Goal: Task Accomplishment & Management: Use online tool/utility

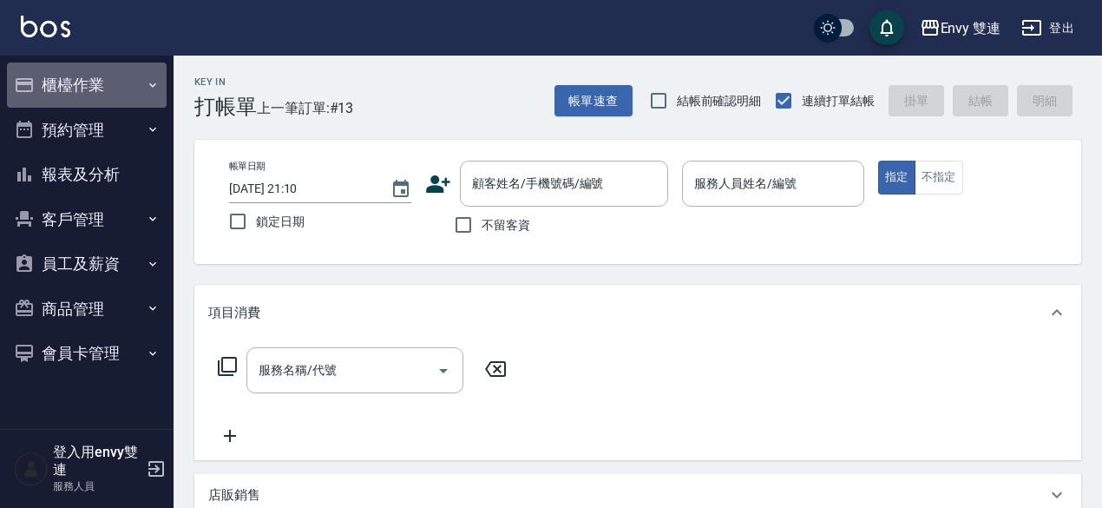
click at [72, 66] on button "櫃檯作業" at bounding box center [87, 84] width 160 height 45
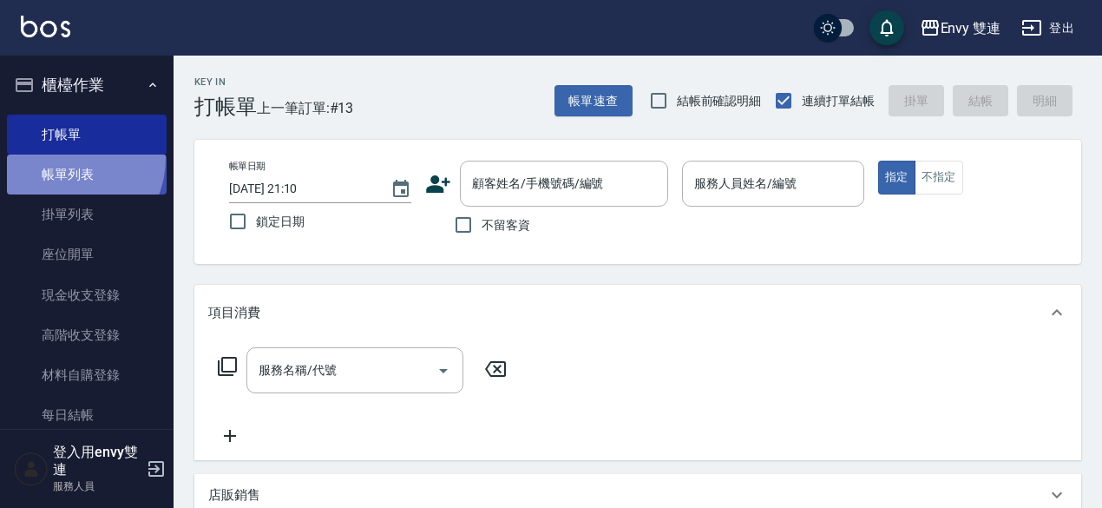
click at [62, 158] on link "帳單列表" at bounding box center [87, 174] width 160 height 40
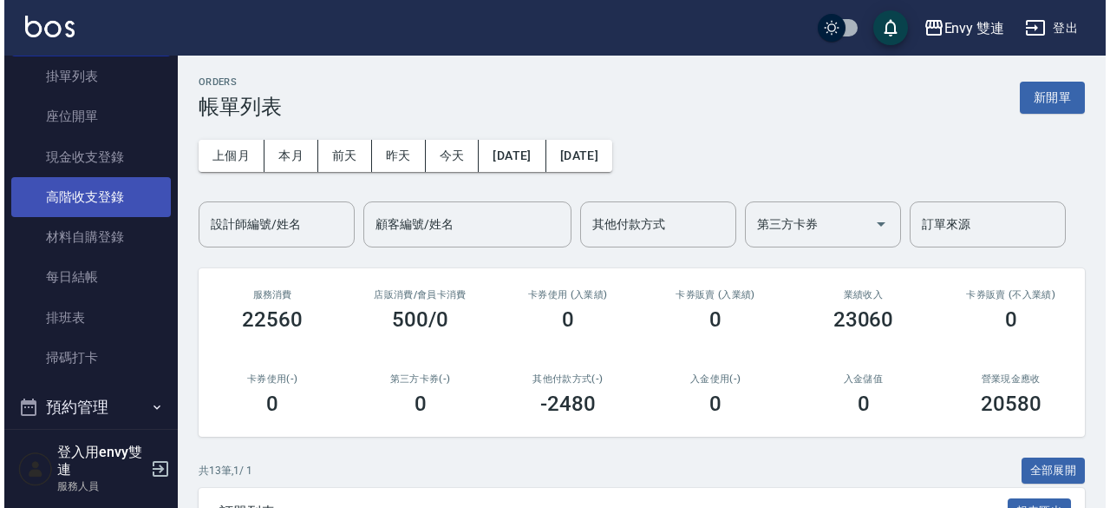
scroll to position [178, 0]
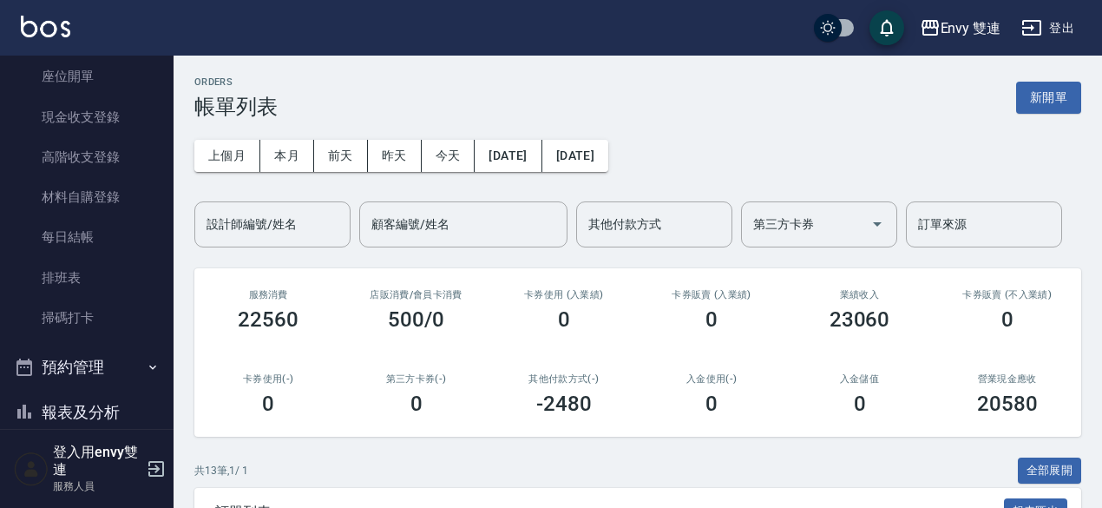
click at [97, 400] on button "報表及分析" at bounding box center [87, 412] width 160 height 45
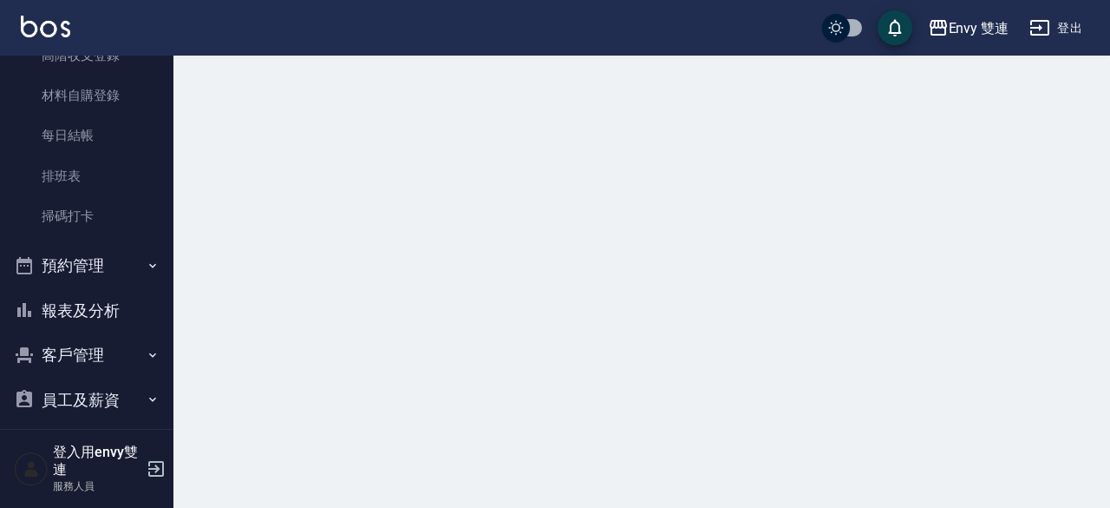
scroll to position [280, 0]
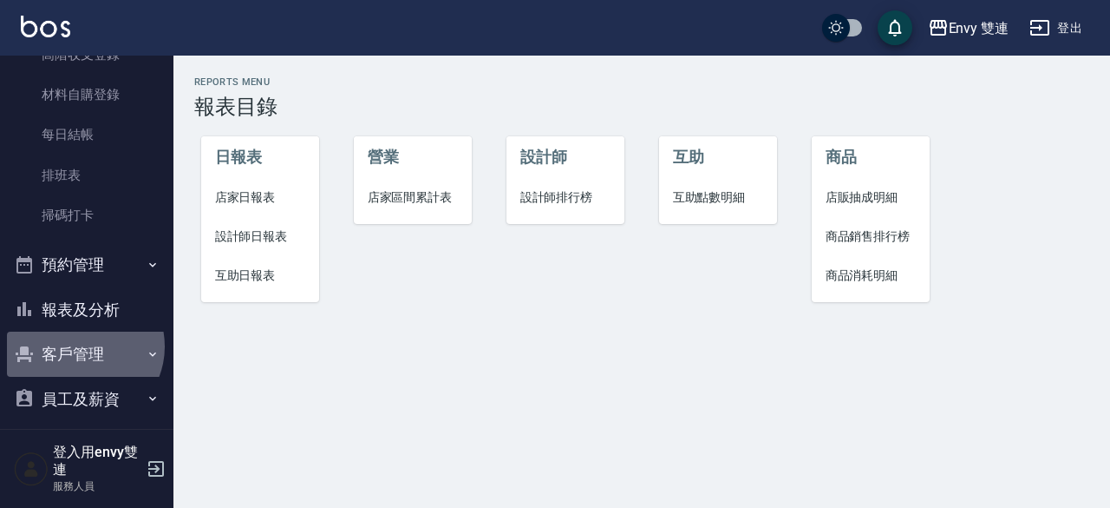
click at [80, 346] on button "客戶管理" at bounding box center [87, 353] width 160 height 45
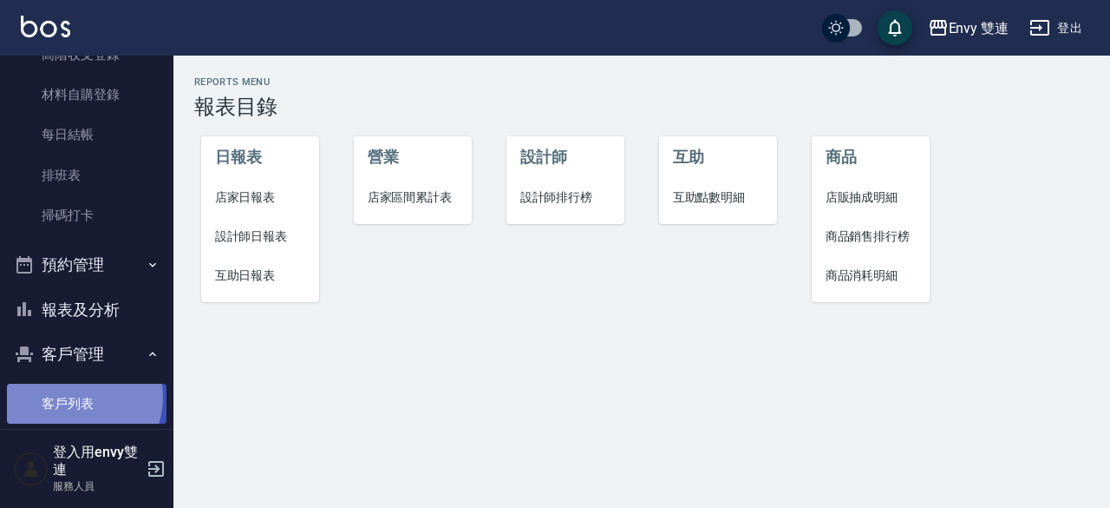
click at [80, 396] on link "客戶列表" at bounding box center [87, 403] width 160 height 40
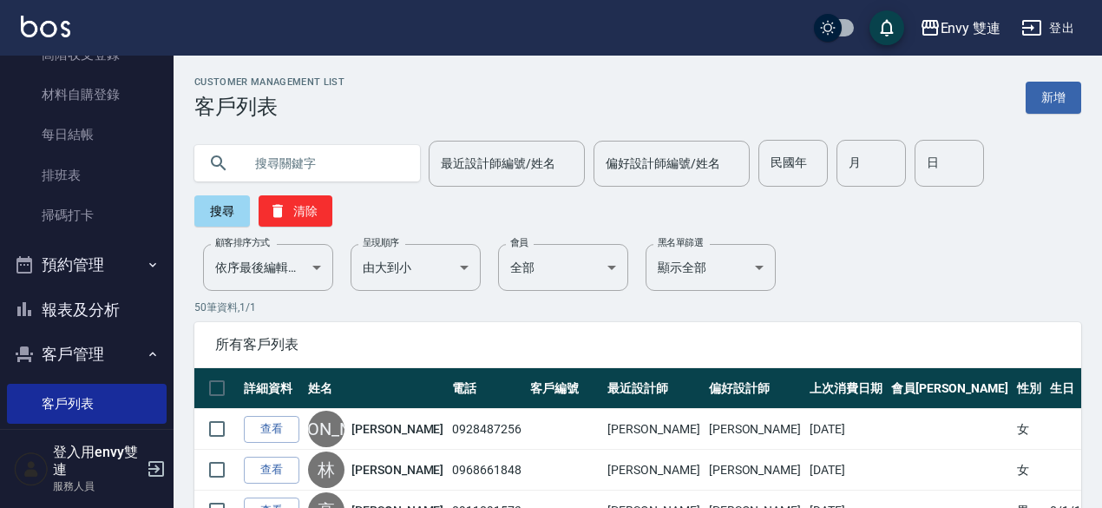
click at [261, 156] on input "text" at bounding box center [324, 163] width 163 height 47
type input "林佳"
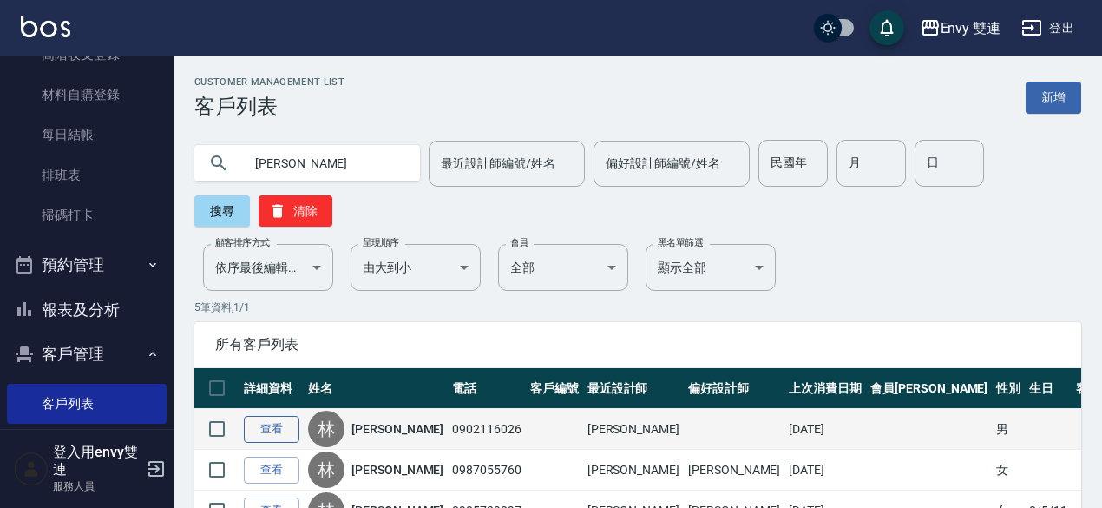
click at [281, 434] on link "查看" at bounding box center [272, 429] width 56 height 27
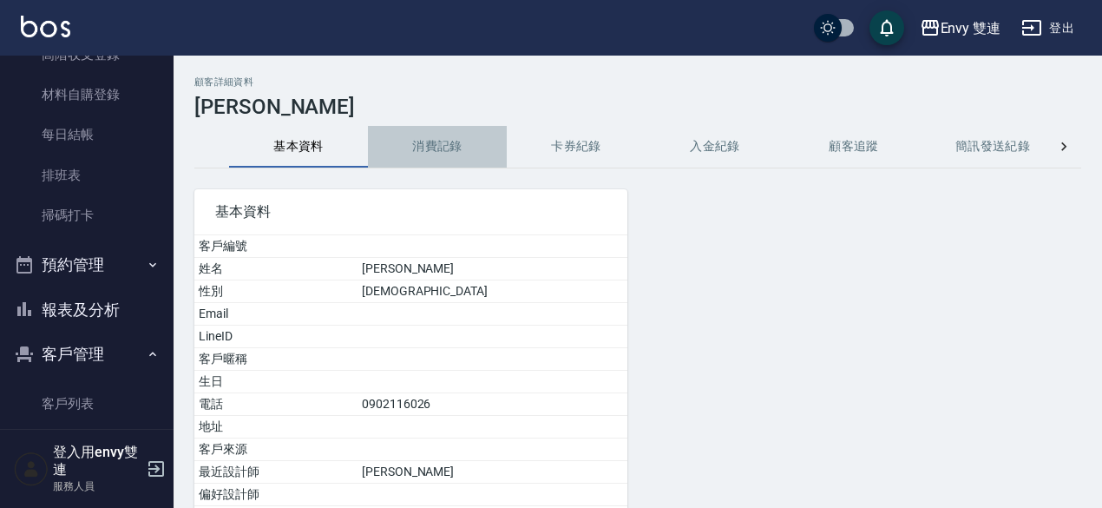
click at [421, 131] on button "消費記錄" at bounding box center [437, 147] width 139 height 42
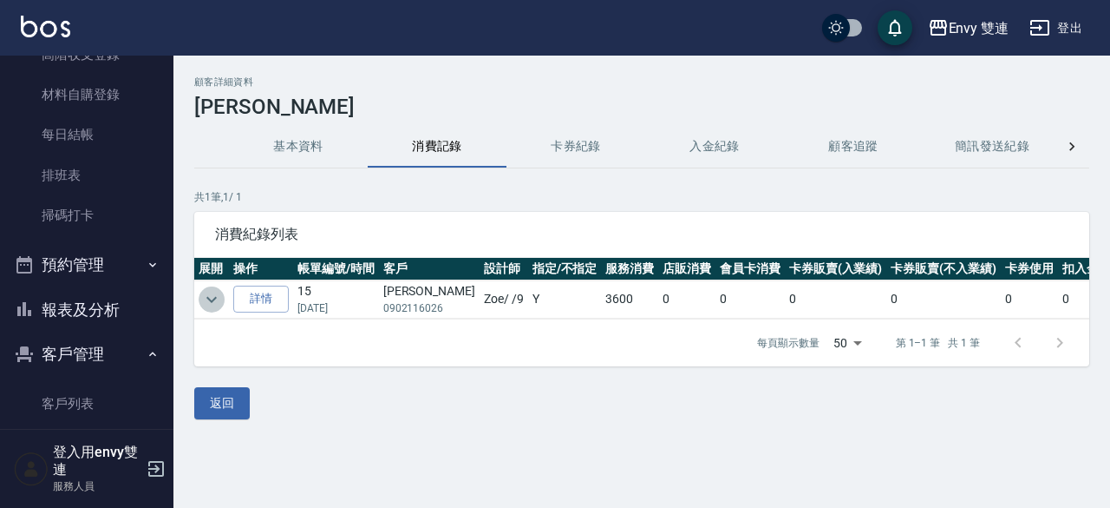
click at [210, 301] on icon "expand row" at bounding box center [211, 299] width 21 height 21
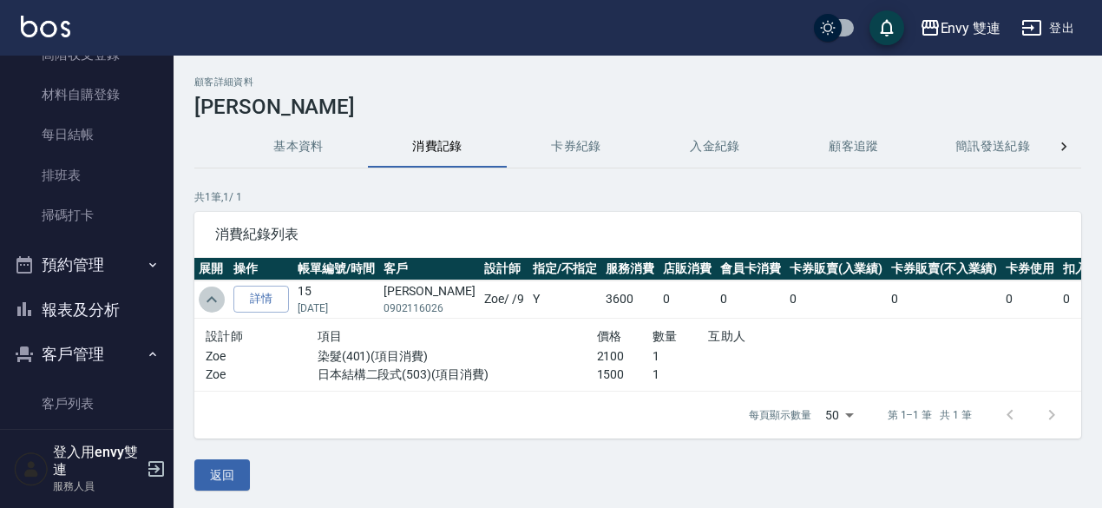
click at [210, 301] on icon "expand row" at bounding box center [211, 299] width 21 height 21
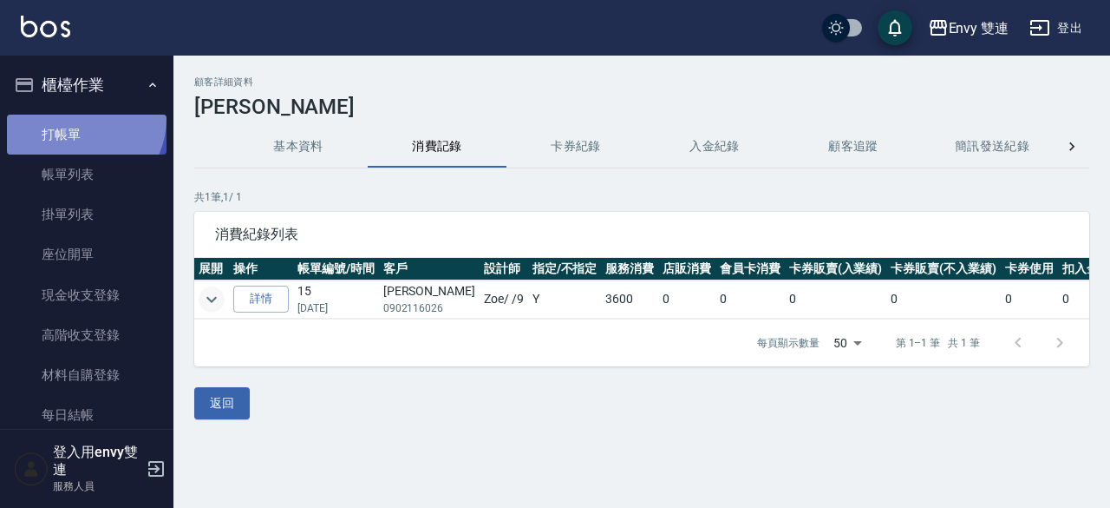
click at [79, 118] on link "打帳單" at bounding box center [87, 135] width 160 height 40
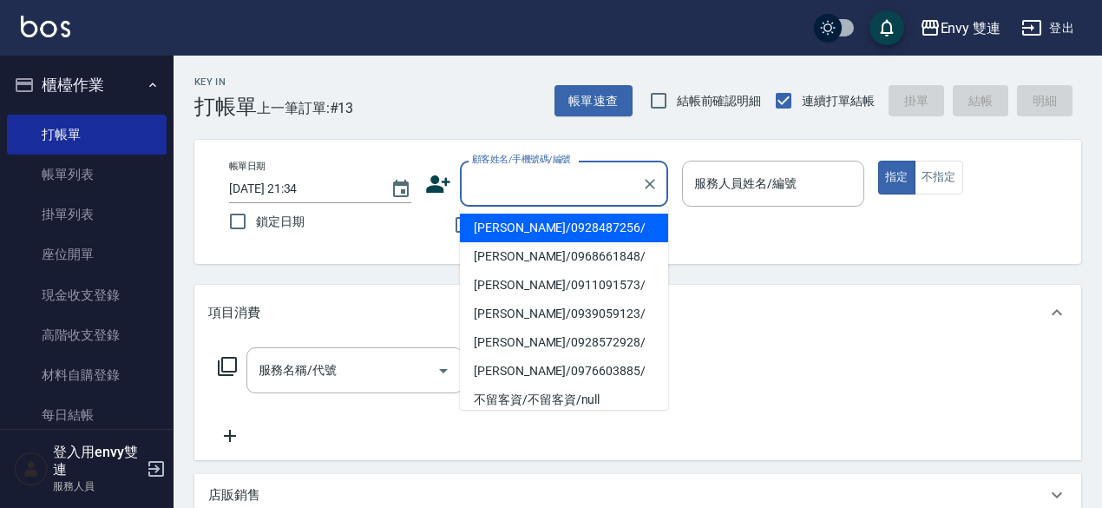
click at [540, 182] on input "顧客姓名/手機號碼/編號" at bounding box center [551, 183] width 167 height 30
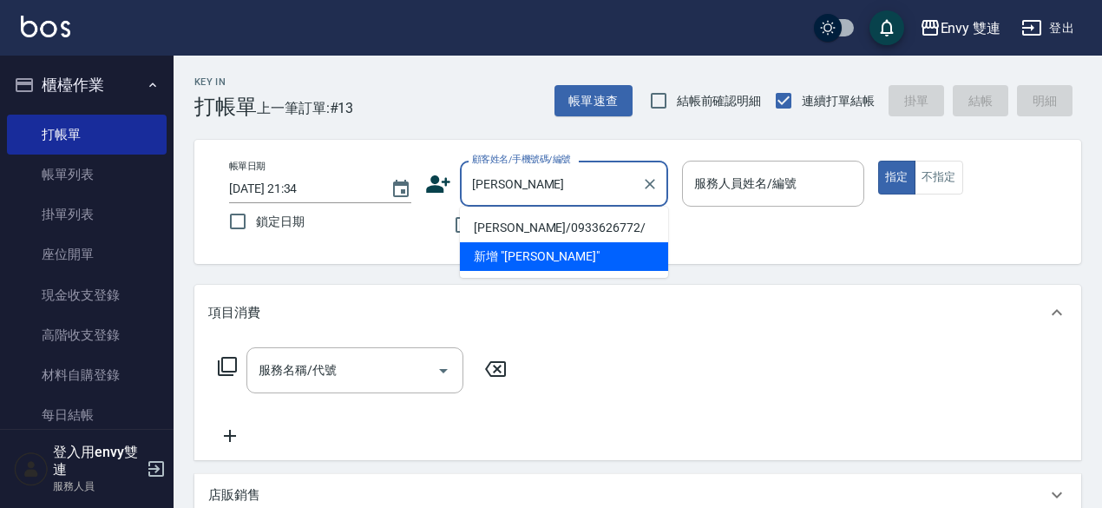
click at [531, 219] on li "王恩恩/0933626772/" at bounding box center [564, 227] width 208 height 29
type input "王恩恩/0933626772/"
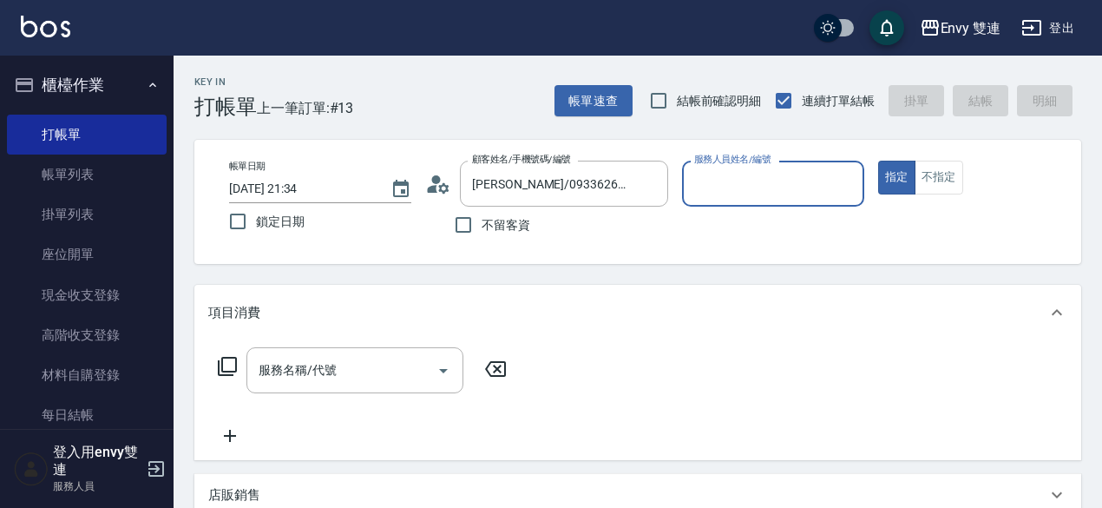
type input "Zoe-9"
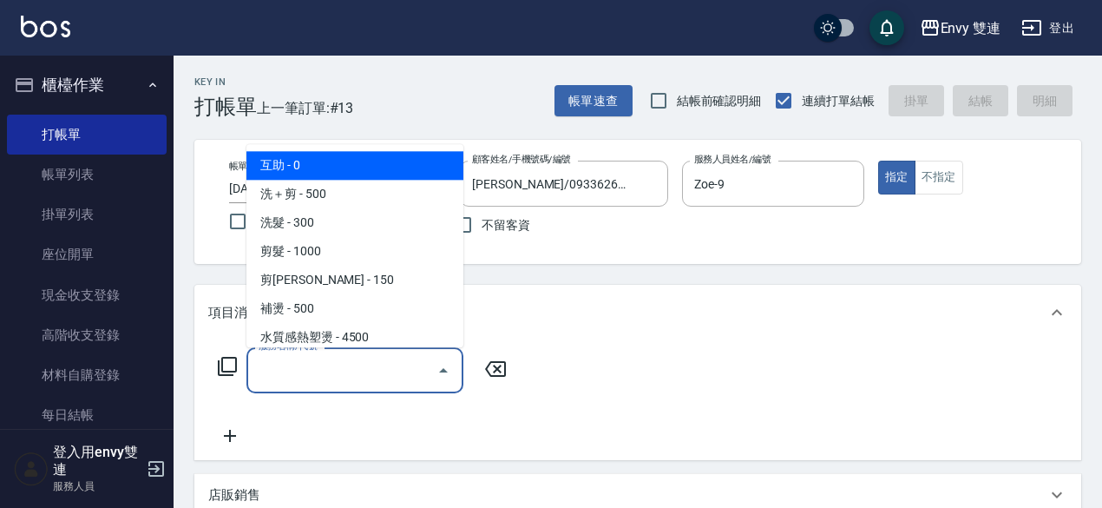
click at [312, 361] on input "服務名稱/代號" at bounding box center [341, 370] width 175 height 30
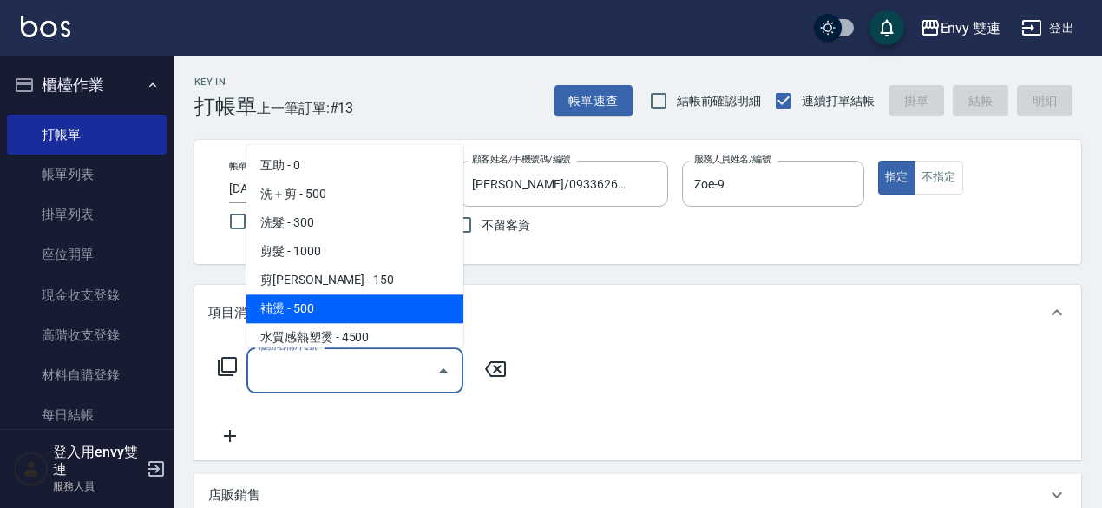
click at [339, 300] on span "補燙 - 500" at bounding box center [354, 308] width 217 height 29
type input "補燙(301)"
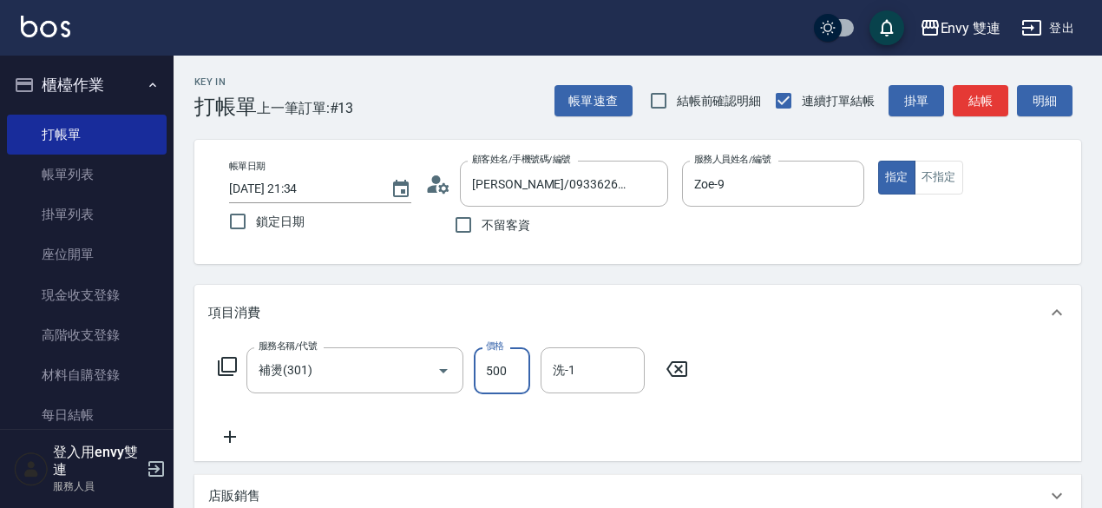
click at [481, 377] on input "500" at bounding box center [502, 370] width 56 height 47
type input "800"
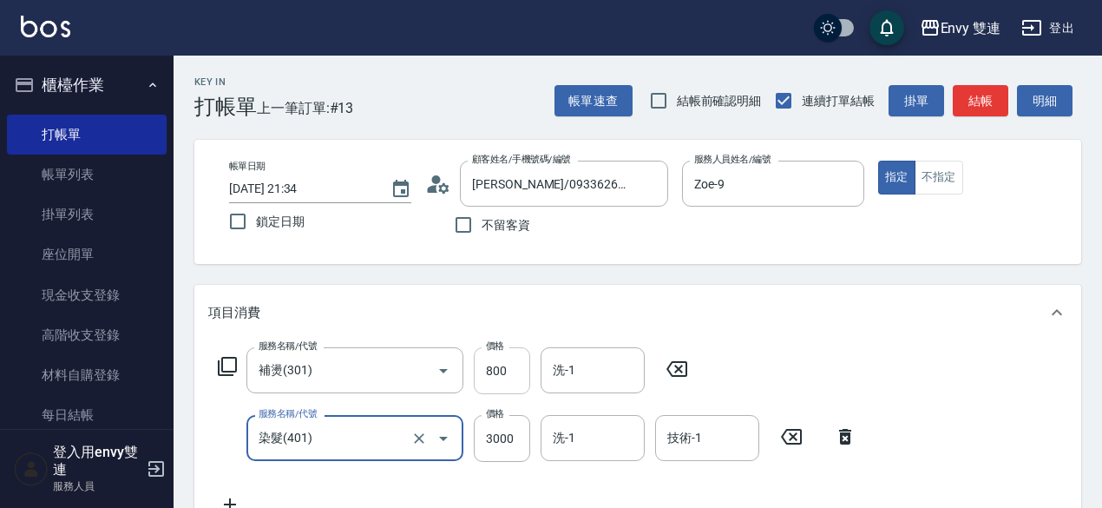
type input "染髮(401)"
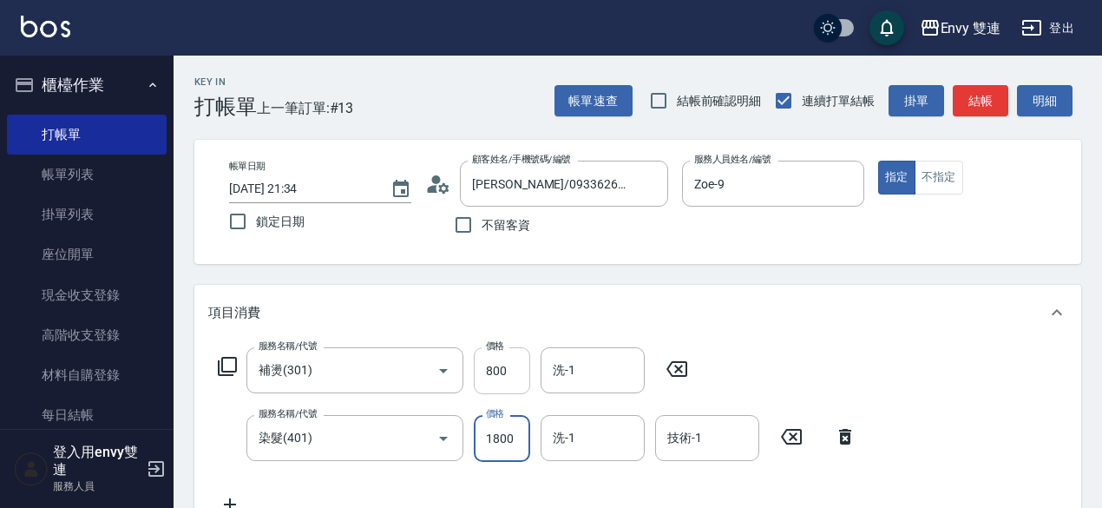
type input "1800"
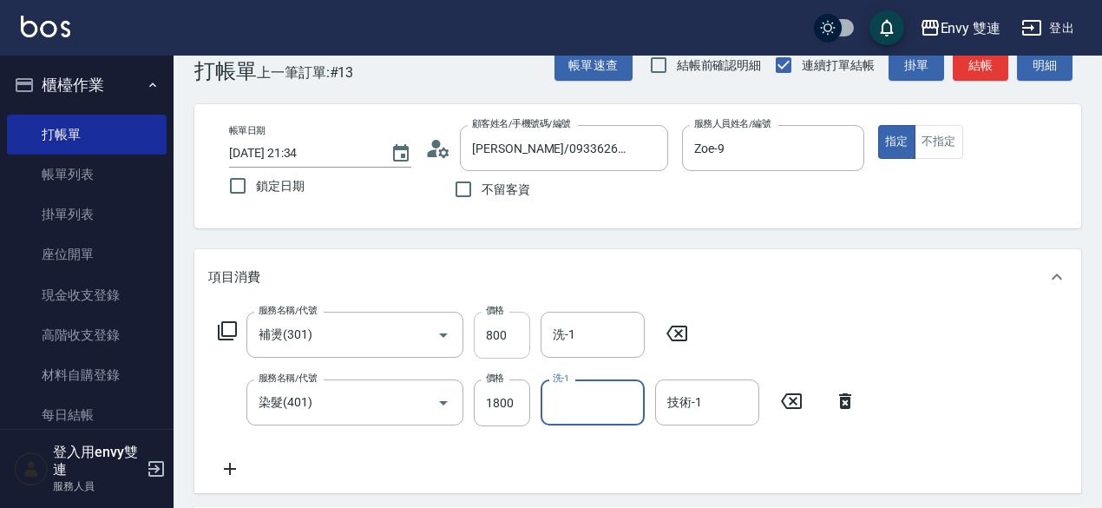
scroll to position [33, 0]
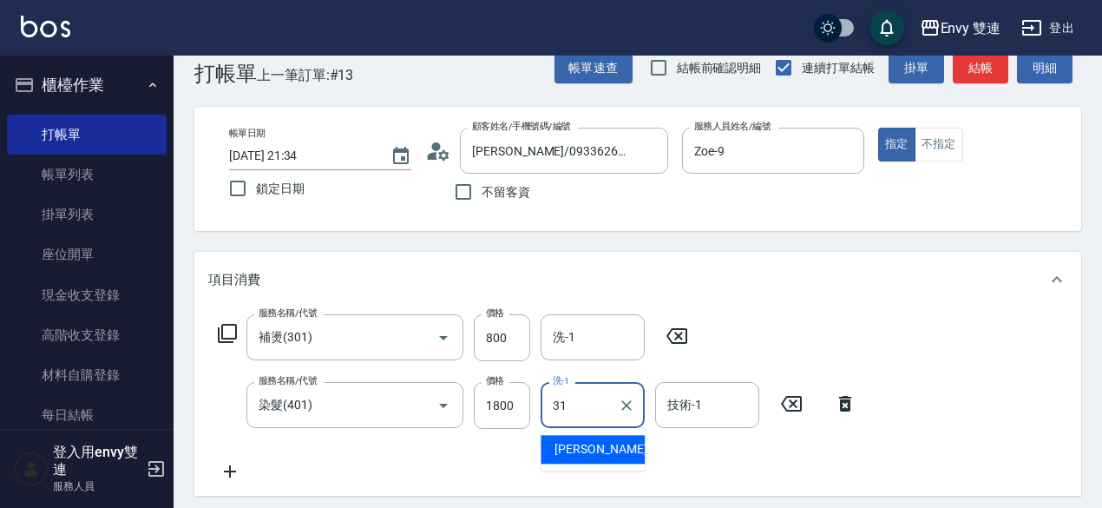
type input "Lina-31"
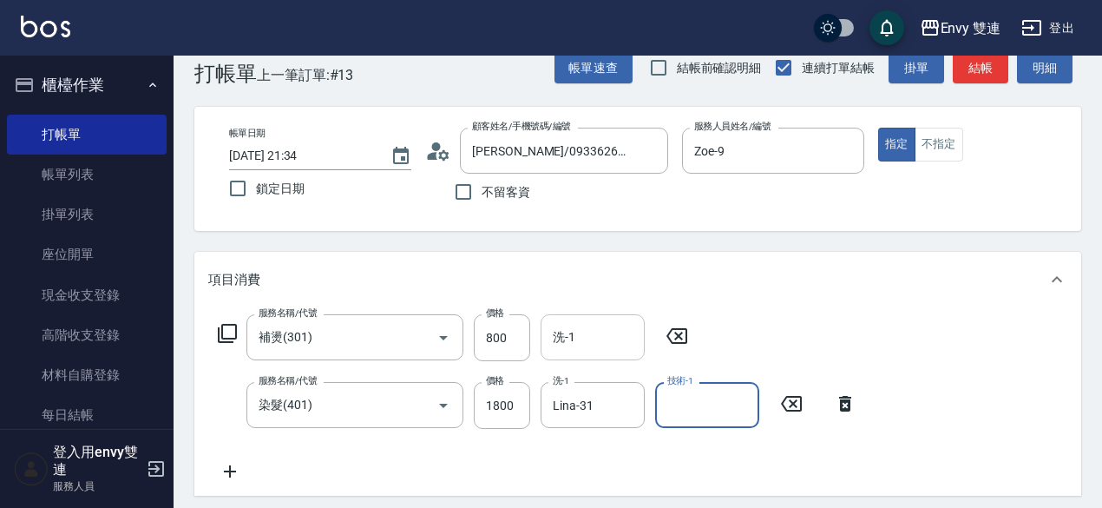
click at [580, 330] on input "洗-1" at bounding box center [592, 337] width 88 height 30
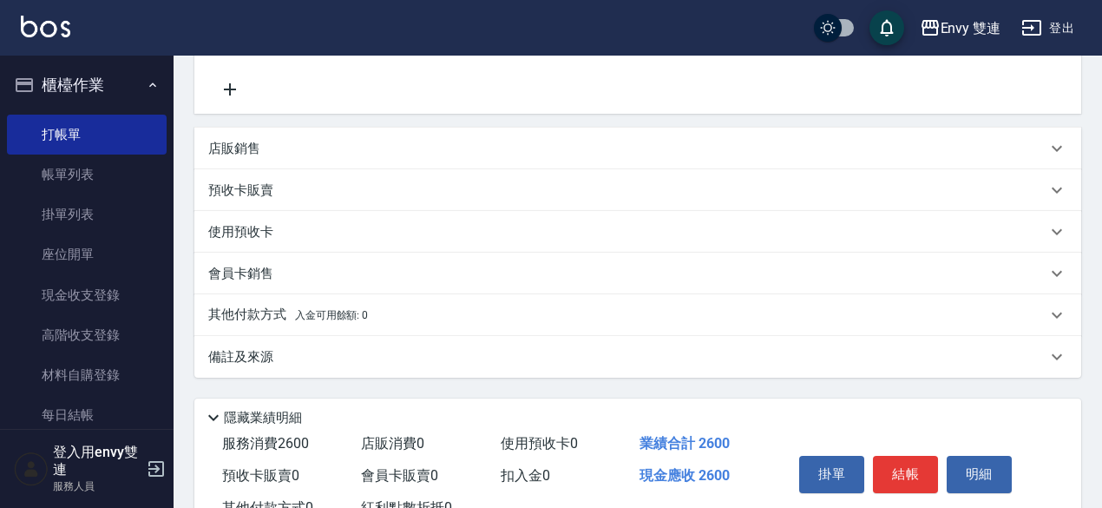
scroll to position [479, 0]
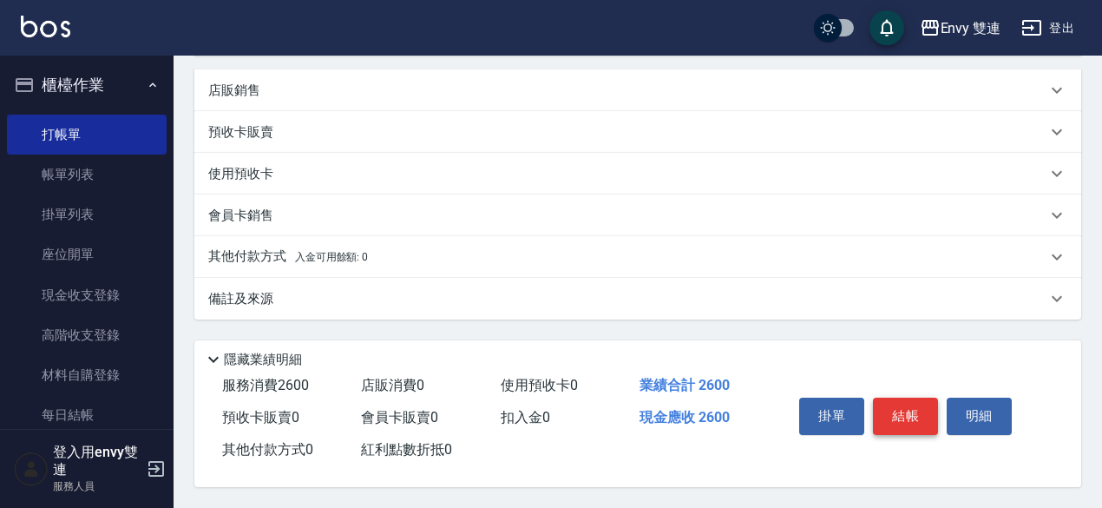
type input "Lina-31"
click at [896, 417] on button "結帳" at bounding box center [905, 415] width 65 height 36
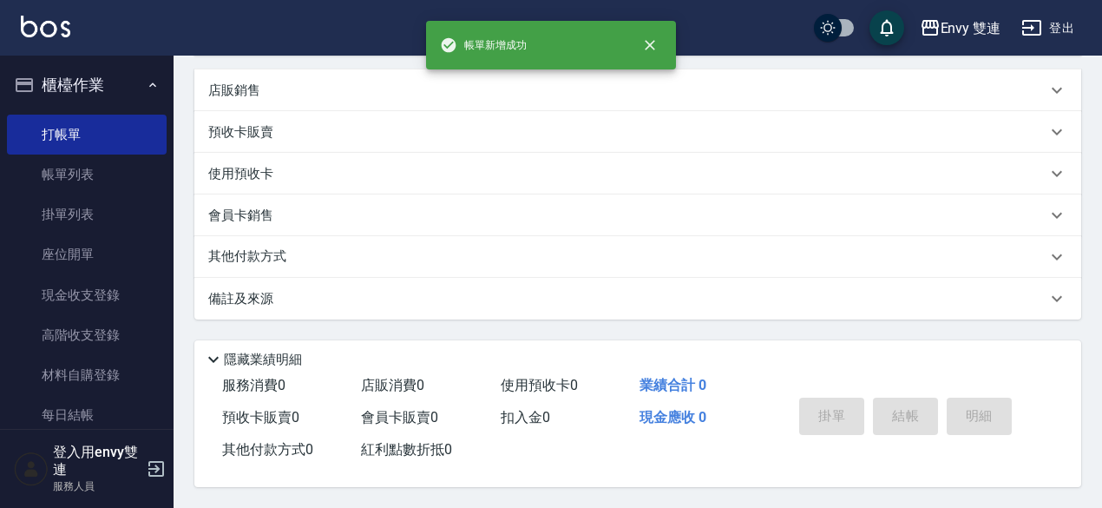
scroll to position [0, 0]
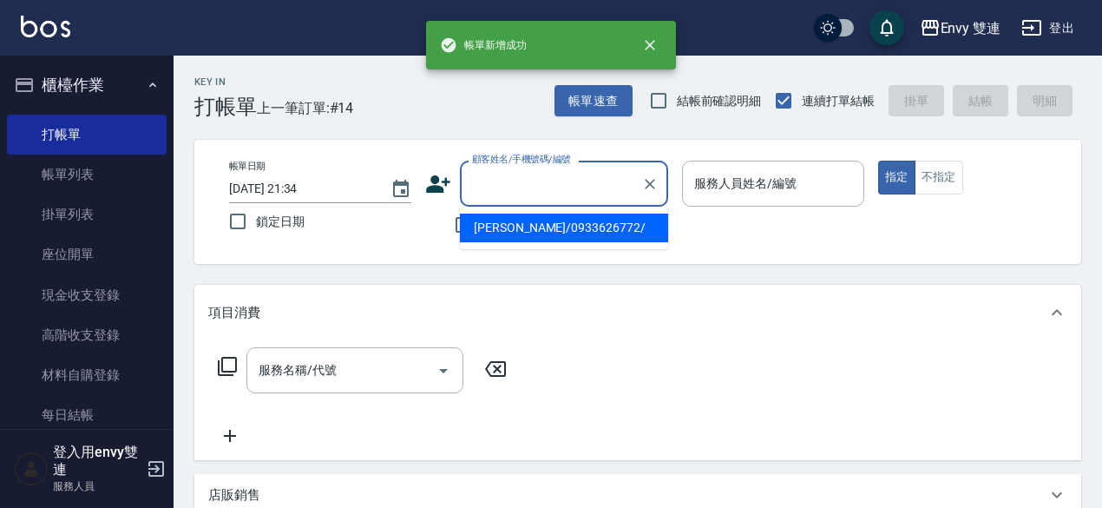
click at [567, 191] on input "顧客姓名/手機號碼/編號" at bounding box center [551, 183] width 167 height 30
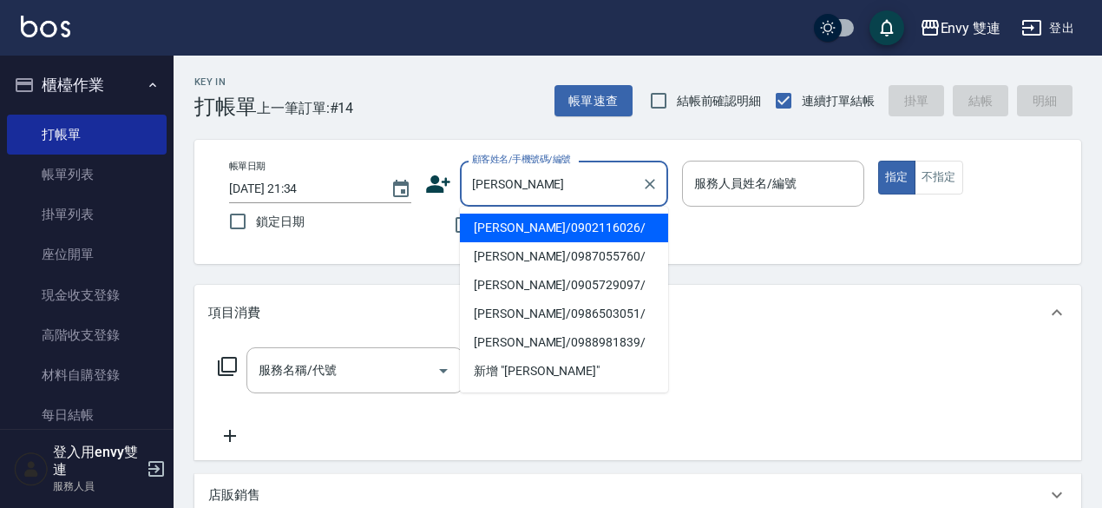
click at [539, 231] on li "林佳慧/0902116026/" at bounding box center [564, 227] width 208 height 29
type input "林佳慧/0902116026/"
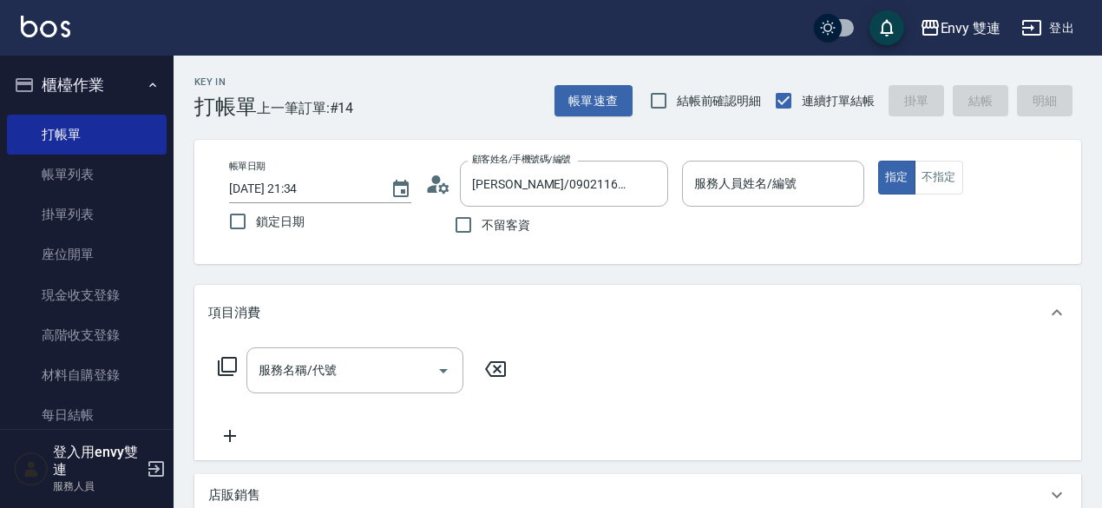
click at [539, 231] on div "不留客資" at bounding box center [546, 224] width 243 height 36
click at [767, 190] on input "服務人員姓名/編號" at bounding box center [773, 183] width 167 height 30
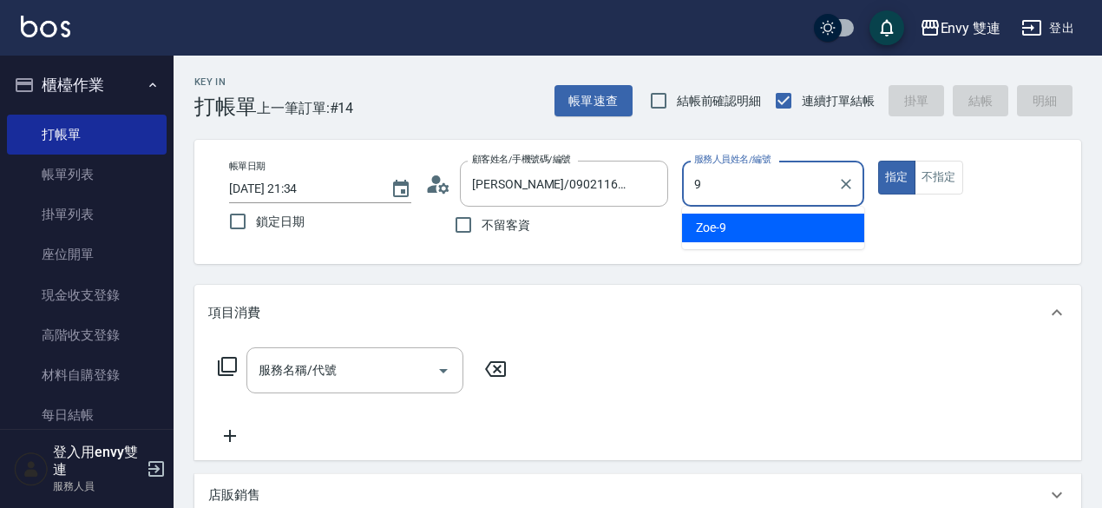
type input "Zoe-9"
type button "true"
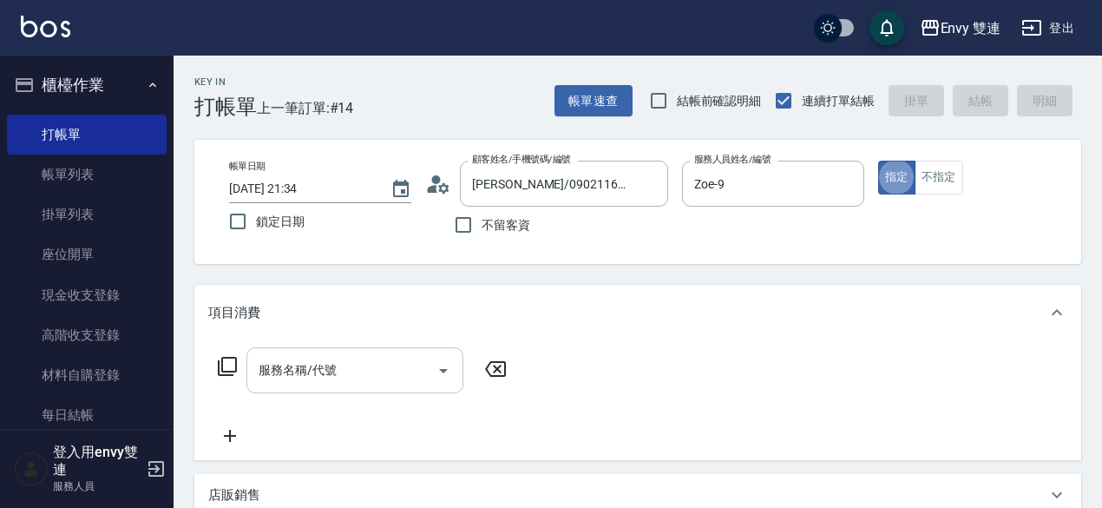
click at [337, 387] on div "服務名稱/代號" at bounding box center [354, 370] width 217 height 46
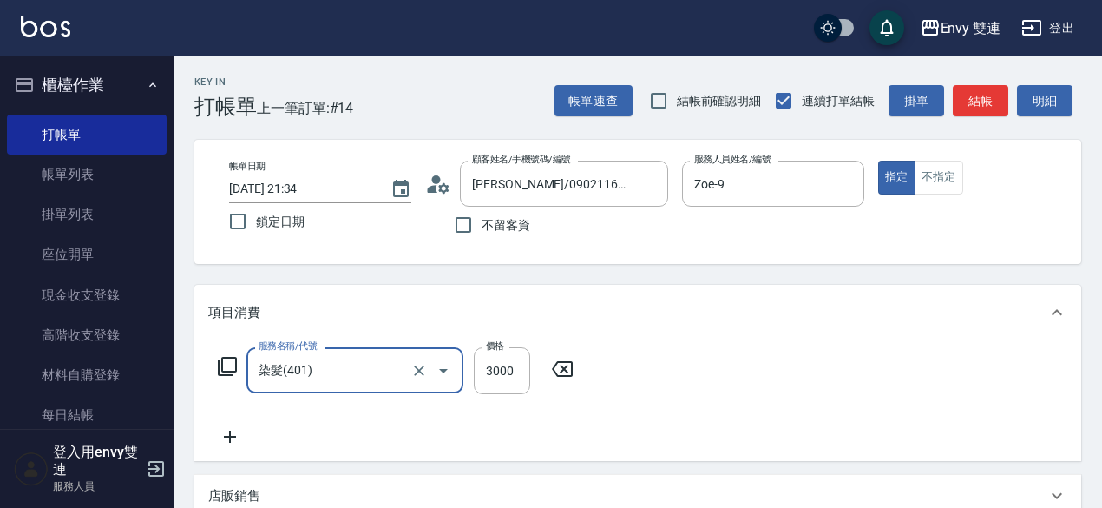
type input "染髮(401)"
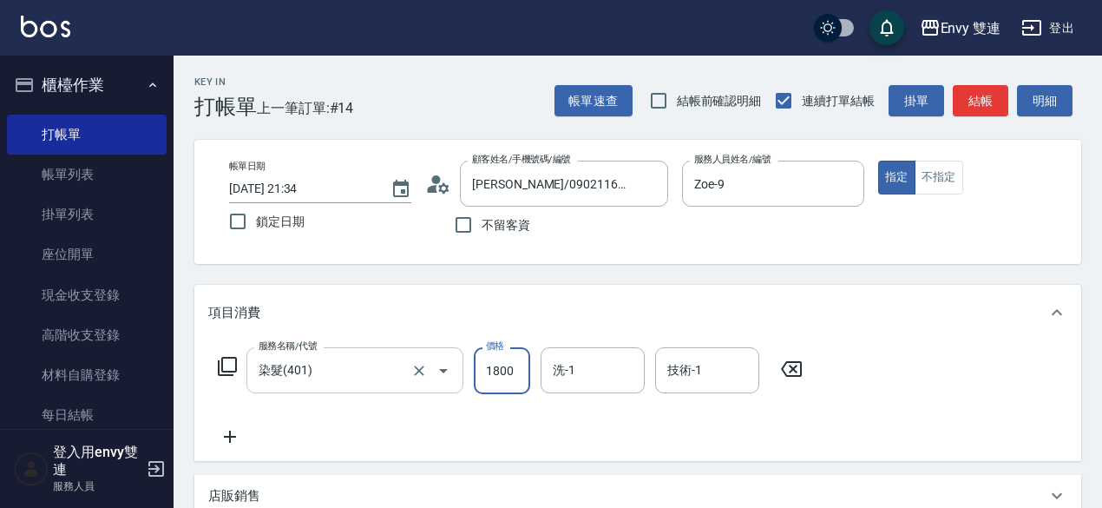
type input "1800"
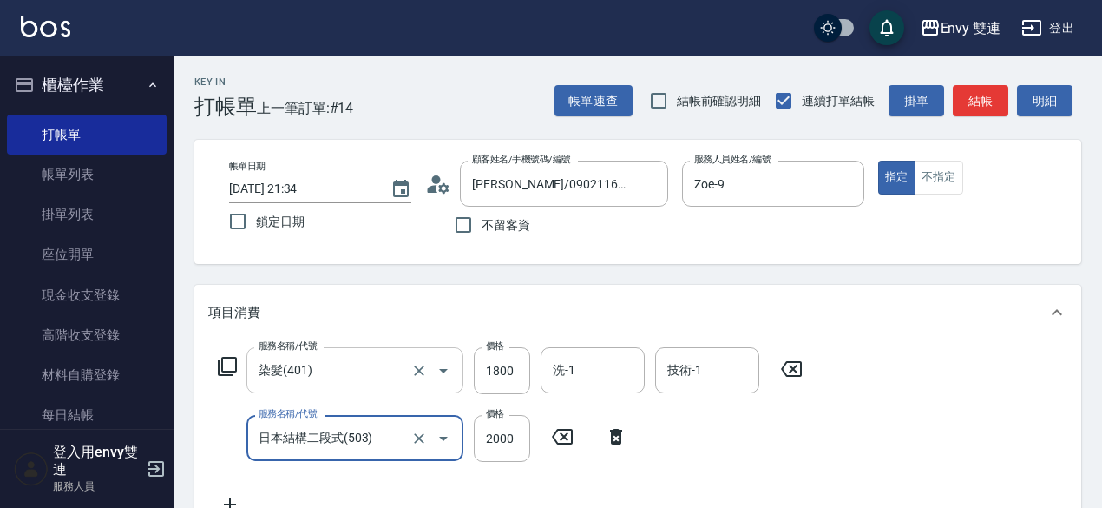
type input "日本結構二段式(503)"
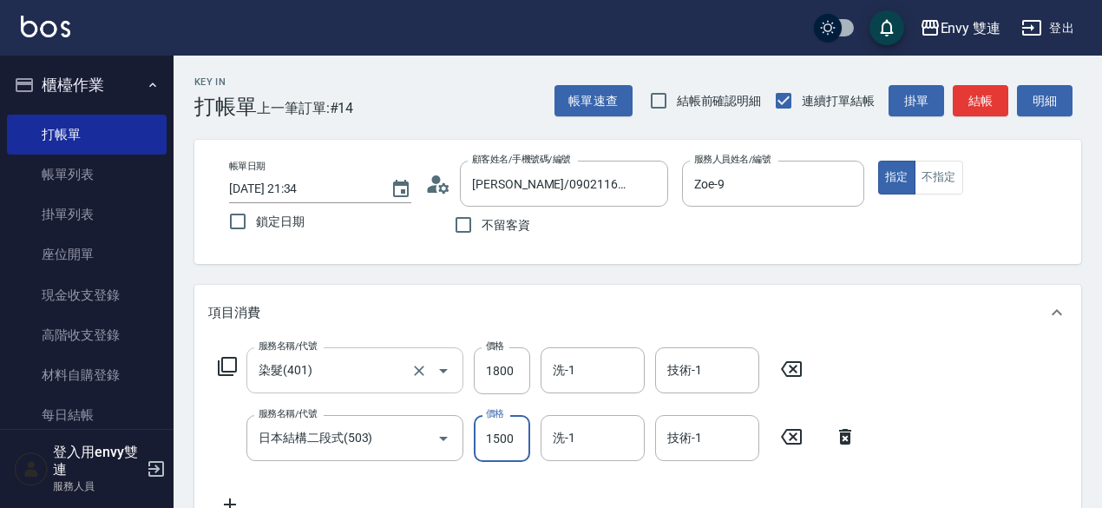
type input "1500"
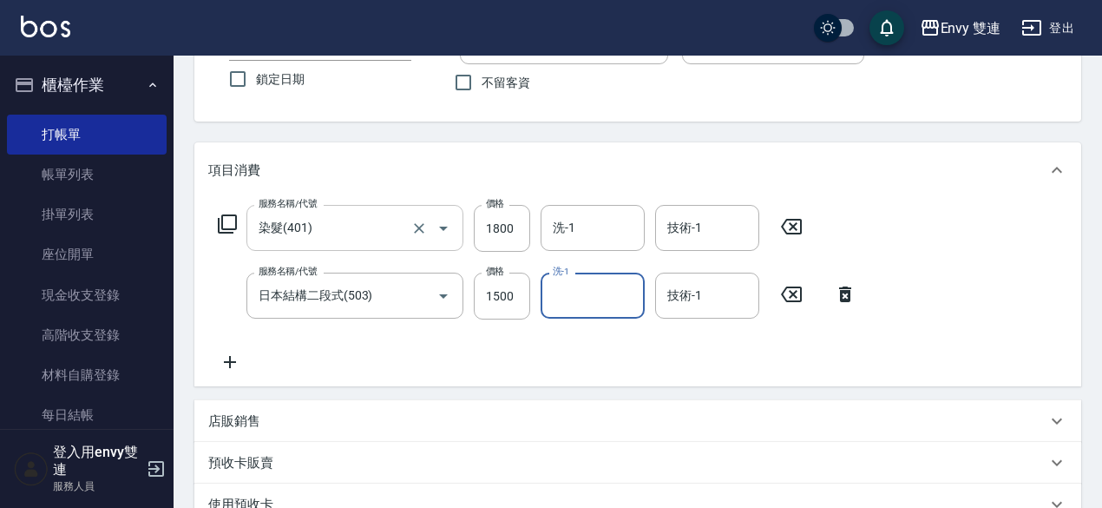
scroll to position [145, 0]
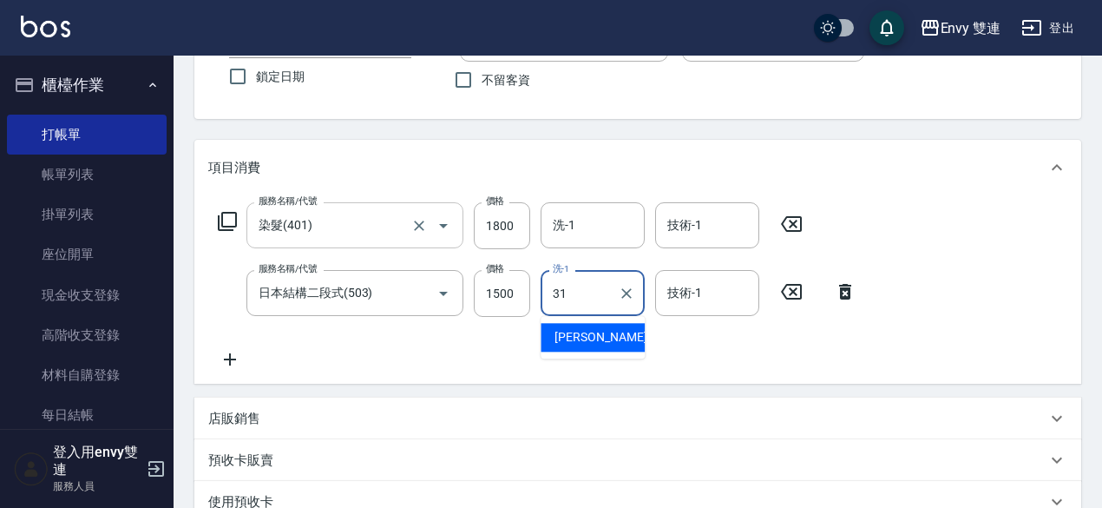
type input "Lina-31"
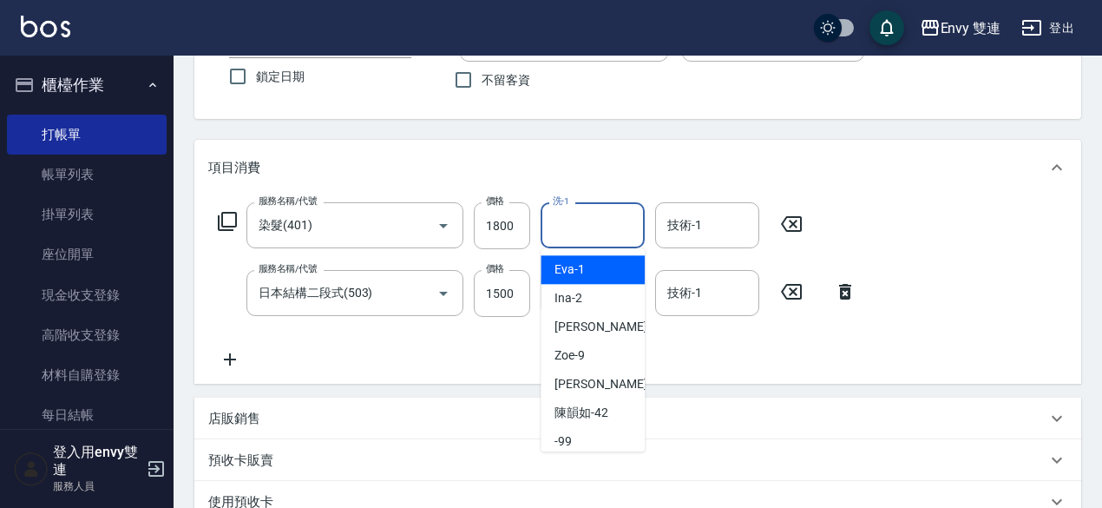
click at [557, 223] on input "洗-1" at bounding box center [592, 225] width 88 height 30
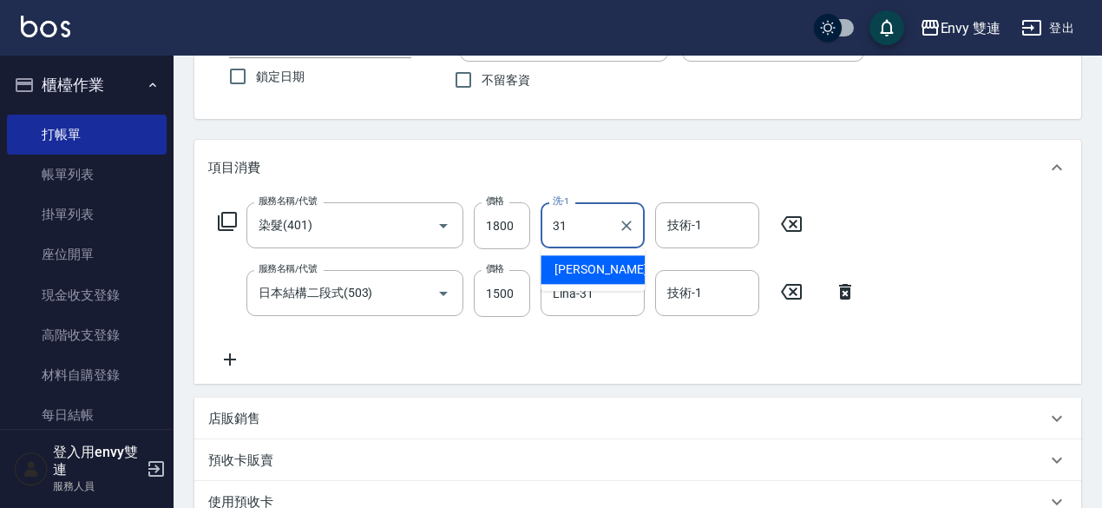
type input "Lina-31"
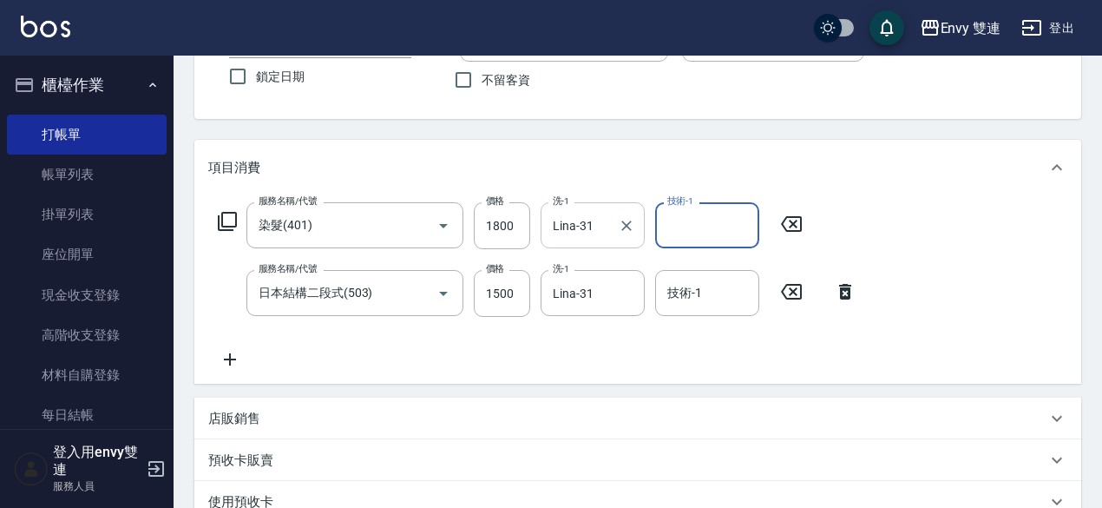
scroll to position [479, 0]
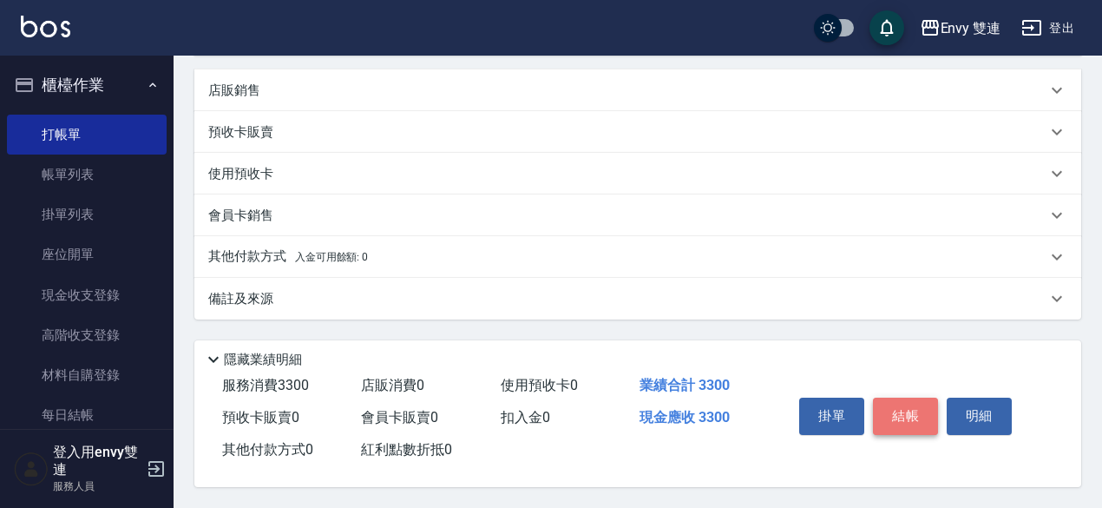
click at [890, 421] on button "結帳" at bounding box center [905, 415] width 65 height 36
type input "2025/10/05 21:35"
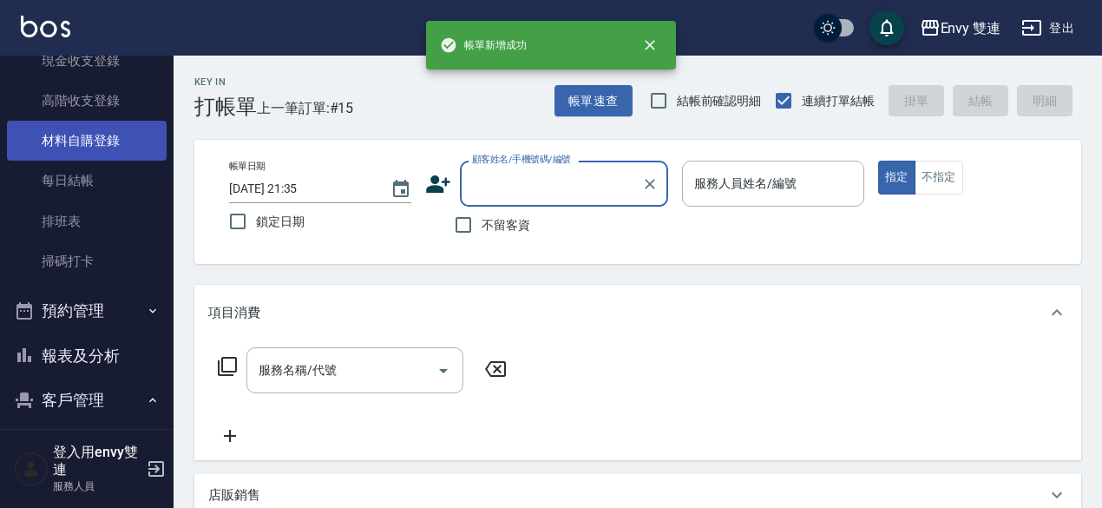
scroll to position [236, 0]
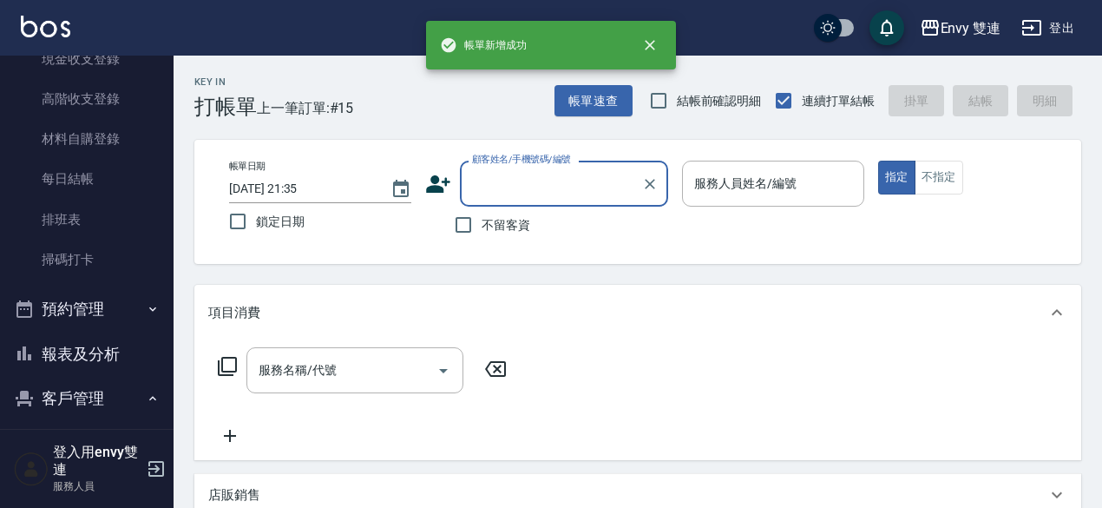
click at [85, 379] on button "客戶管理" at bounding box center [87, 398] width 160 height 45
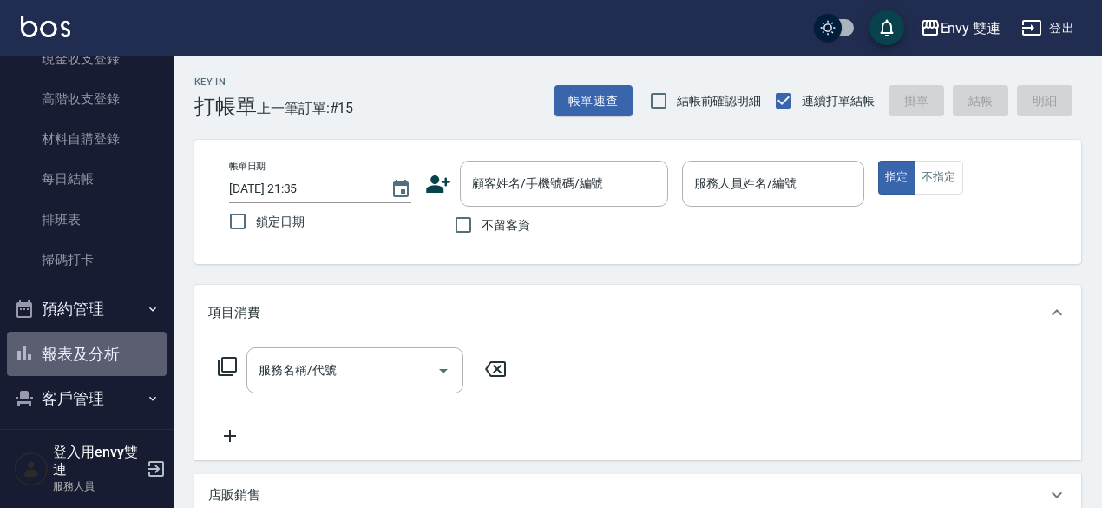
click at [100, 344] on button "報表及分析" at bounding box center [87, 353] width 160 height 45
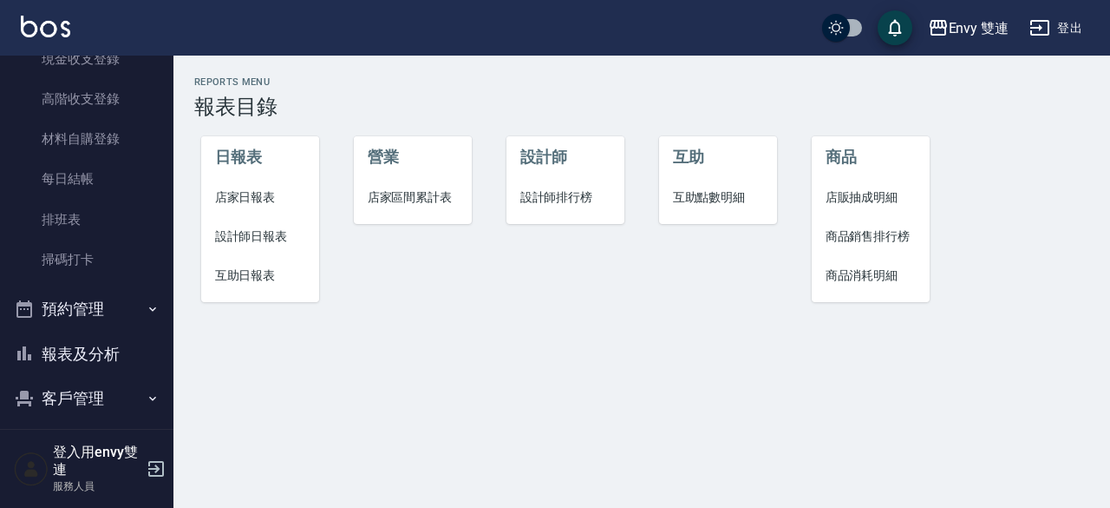
click at [235, 254] on li "設計師日報表" at bounding box center [260, 236] width 119 height 39
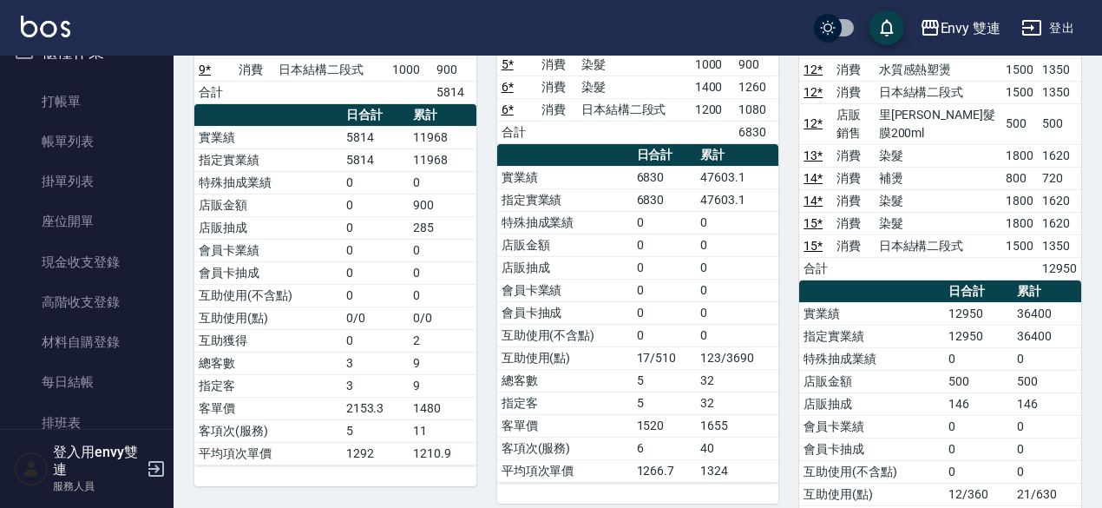
scroll to position [83, 0]
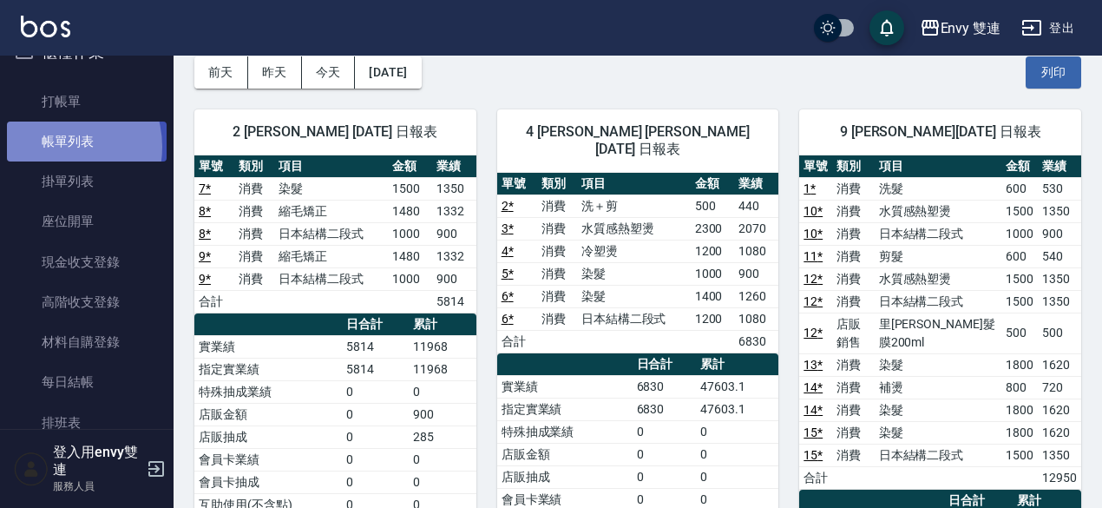
click at [57, 147] on link "帳單列表" at bounding box center [87, 141] width 160 height 40
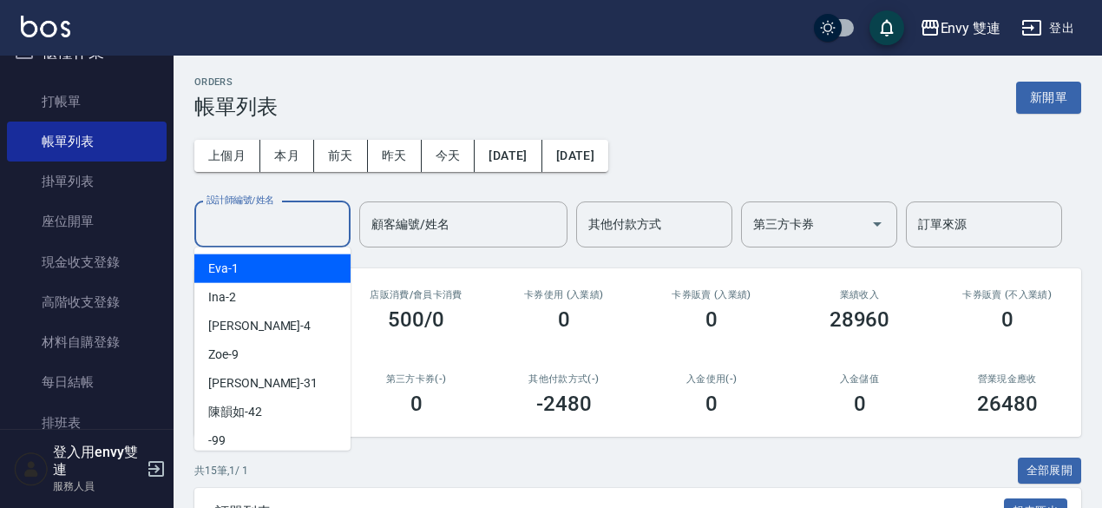
click at [252, 237] on input "設計師編號/姓名" at bounding box center [272, 224] width 141 height 30
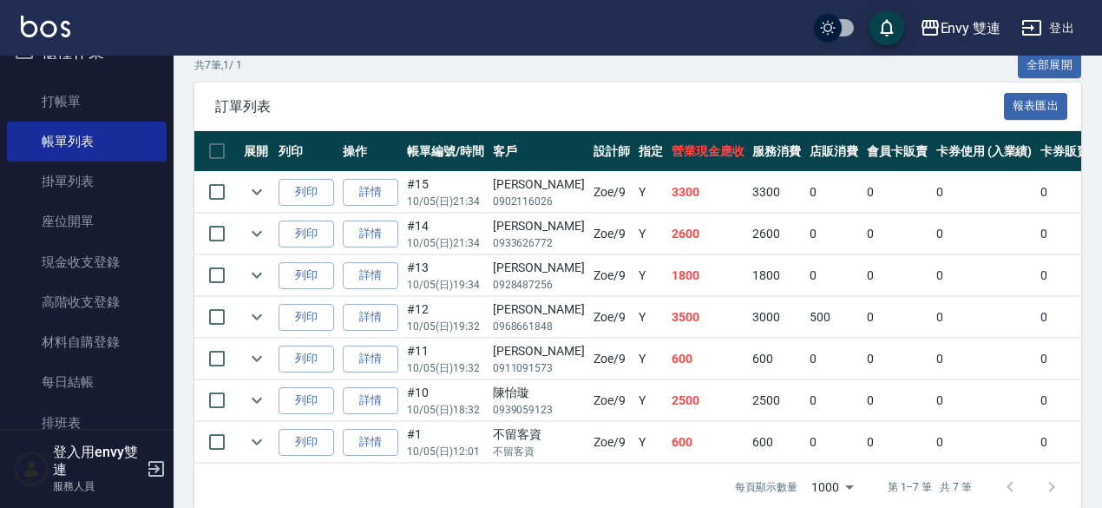
scroll to position [406, 0]
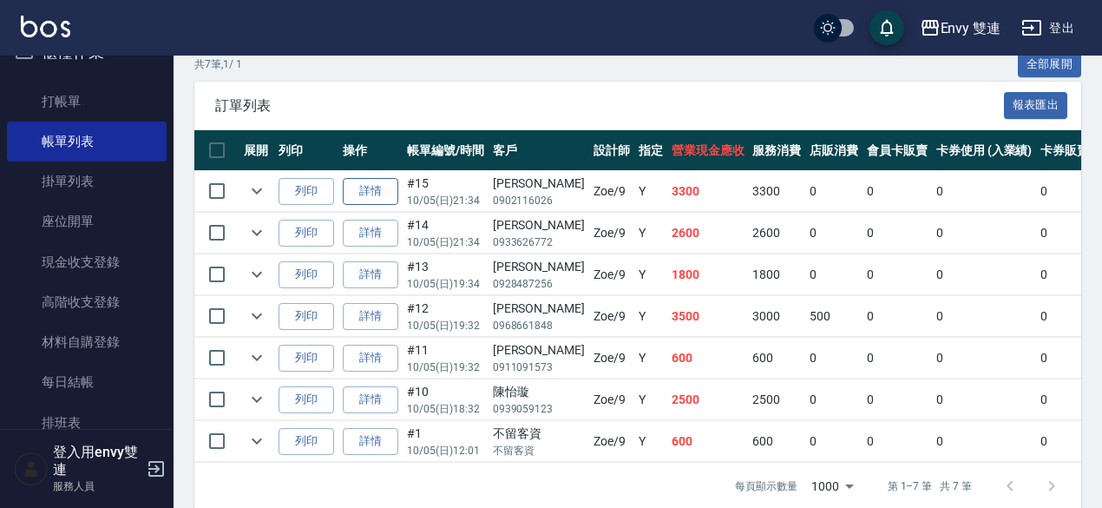
type input "Zoe-9"
click at [356, 202] on link "詳情" at bounding box center [371, 191] width 56 height 27
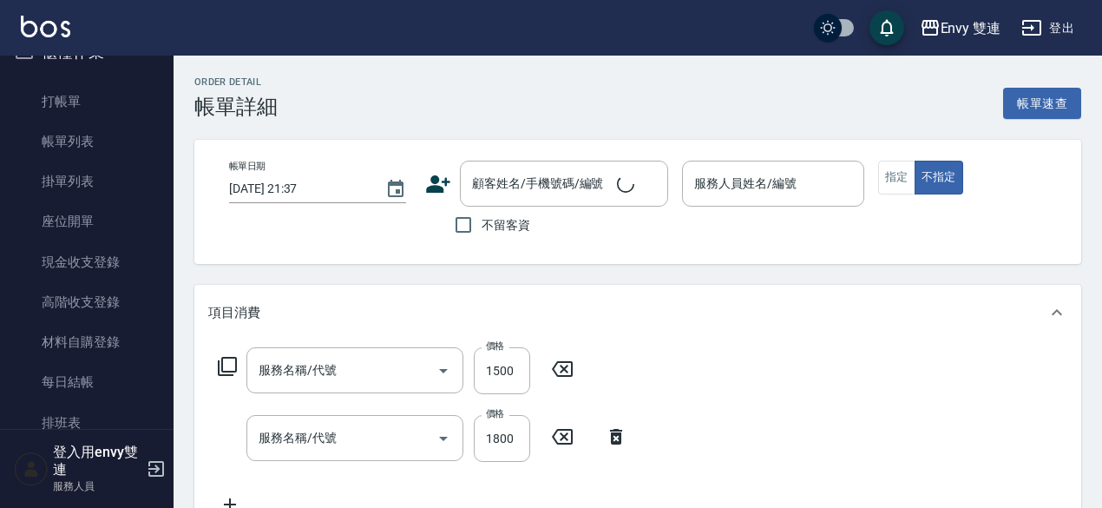
type input "2025/10/05 21:34"
type input "Zoe-9"
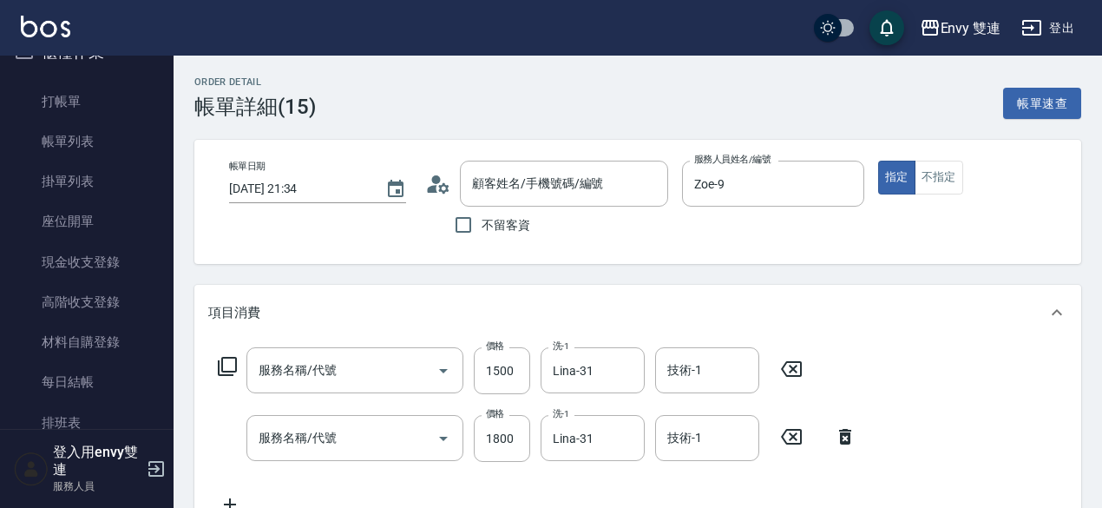
type input "日本結構二段式(503)"
type input "染髮(401)"
type input "林佳慧/0902116026/"
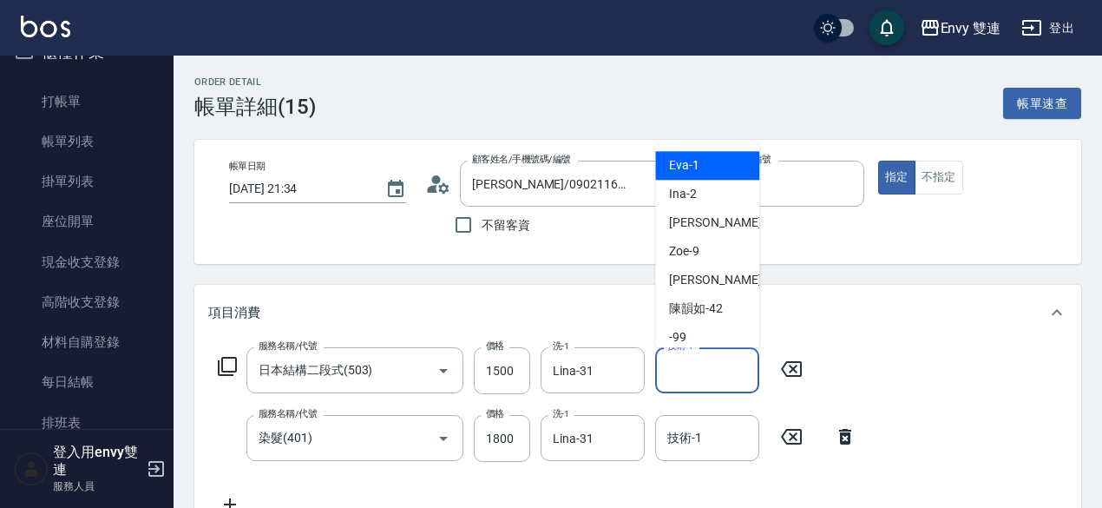
click at [706, 381] on input "技術-1" at bounding box center [707, 370] width 88 height 30
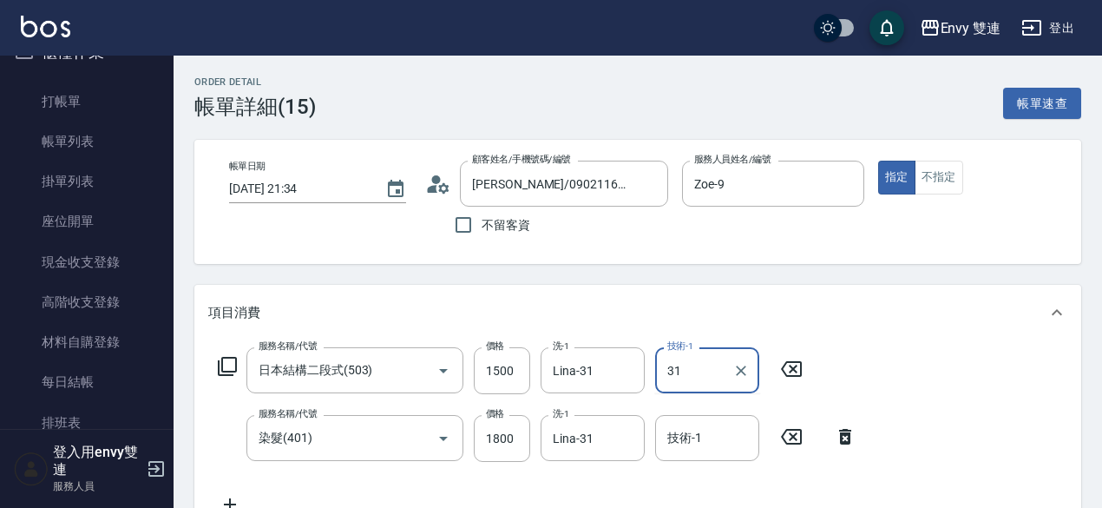
type input "Lina-31"
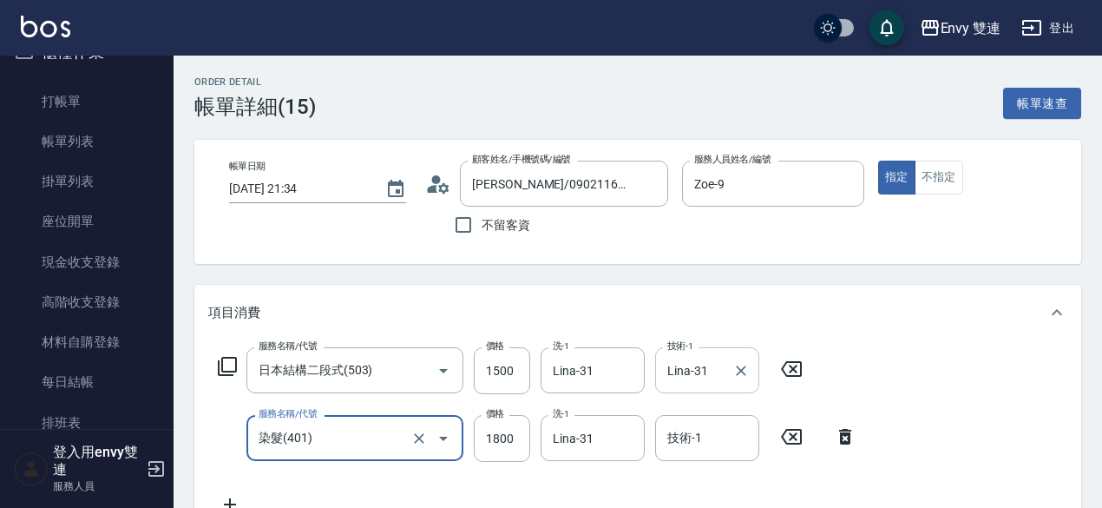
scroll to position [470, 0]
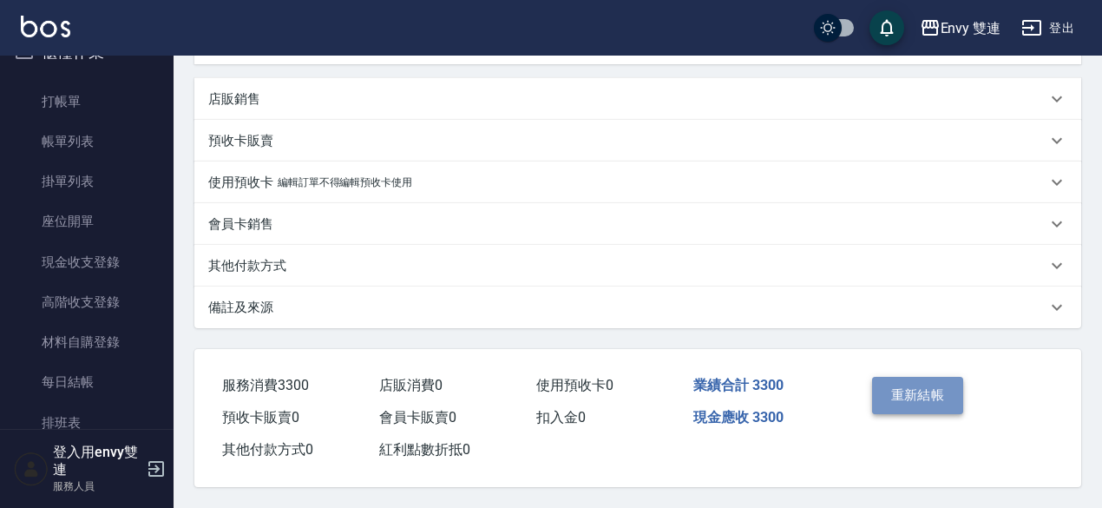
click at [957, 388] on button "重新結帳" at bounding box center [918, 395] width 92 height 36
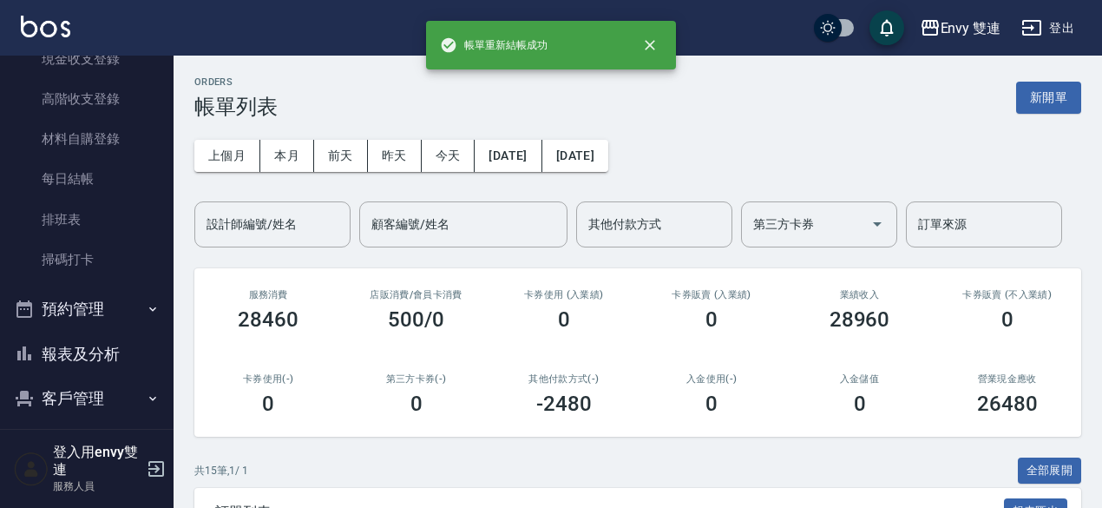
scroll to position [265, 0]
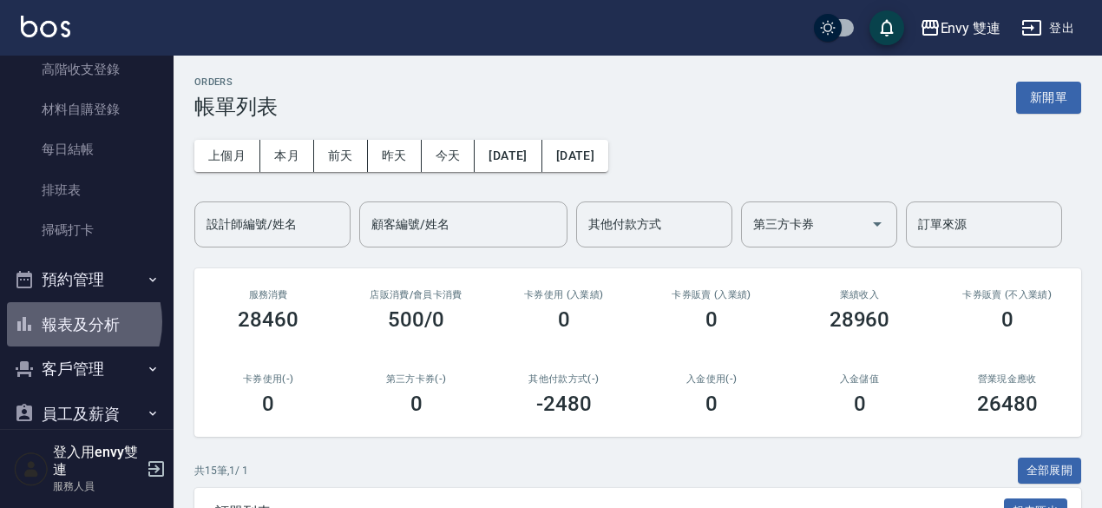
click at [69, 321] on button "報表及分析" at bounding box center [87, 324] width 160 height 45
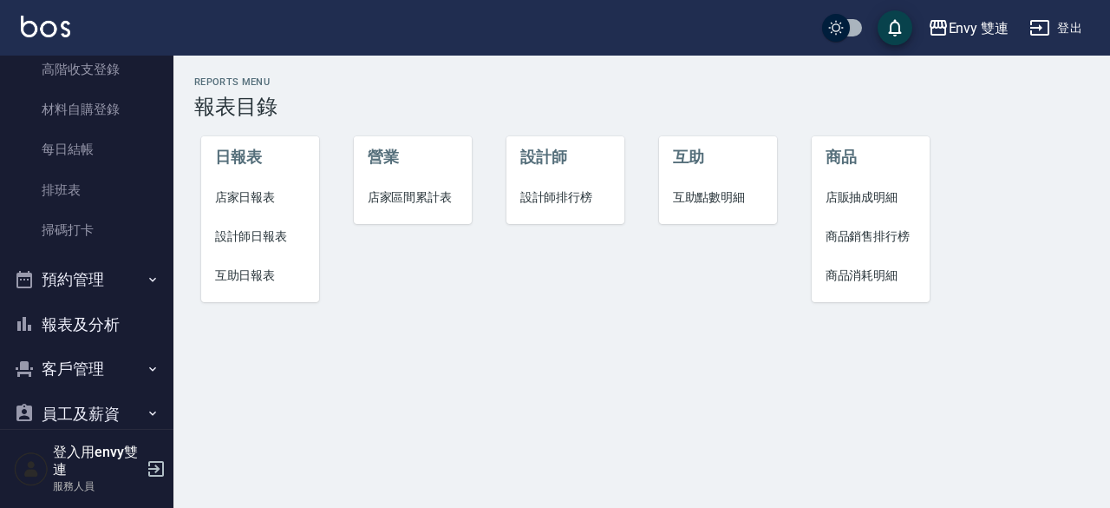
click at [262, 234] on span "設計師日報表" at bounding box center [260, 236] width 91 height 18
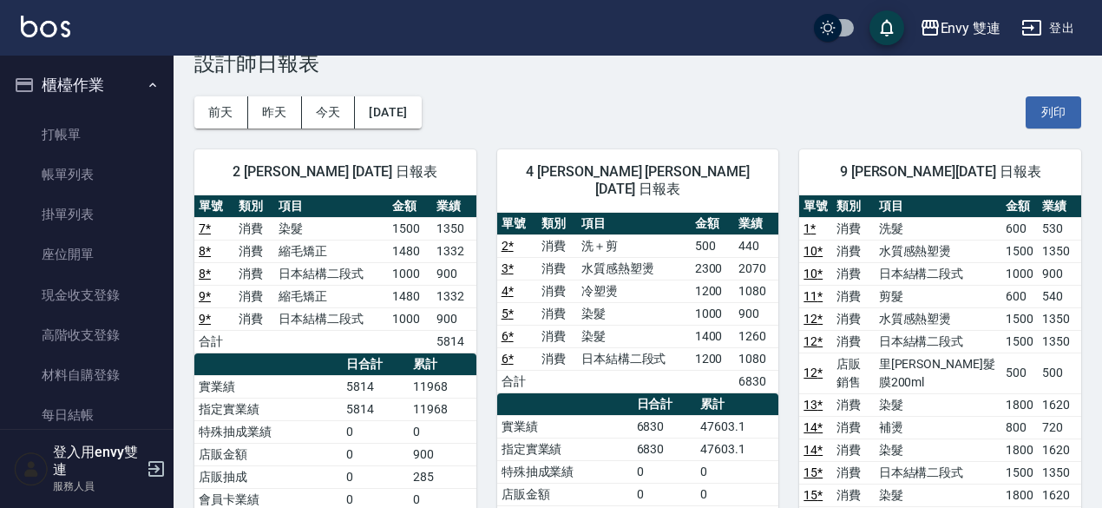
scroll to position [44, 0]
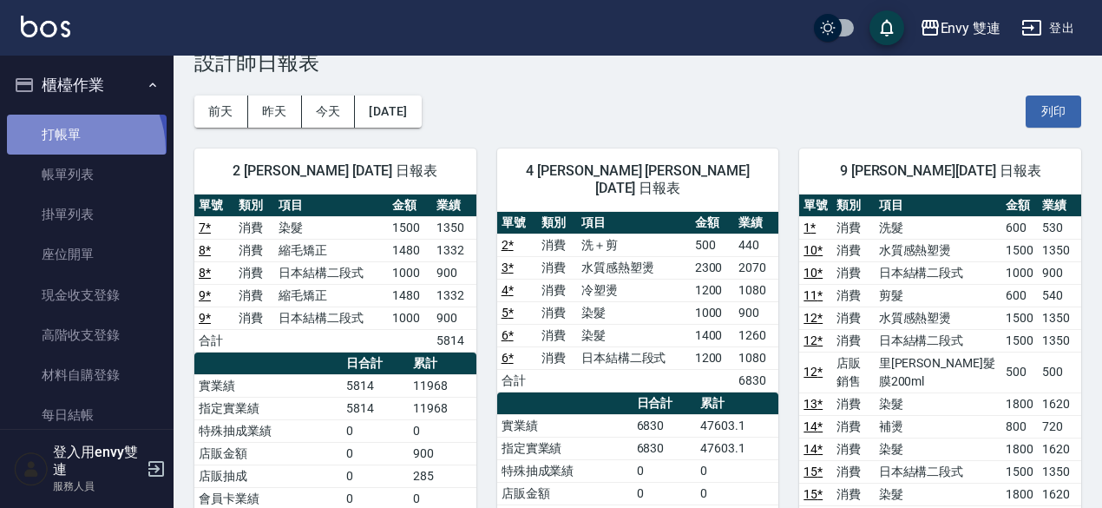
click at [66, 149] on link "打帳單" at bounding box center [87, 135] width 160 height 40
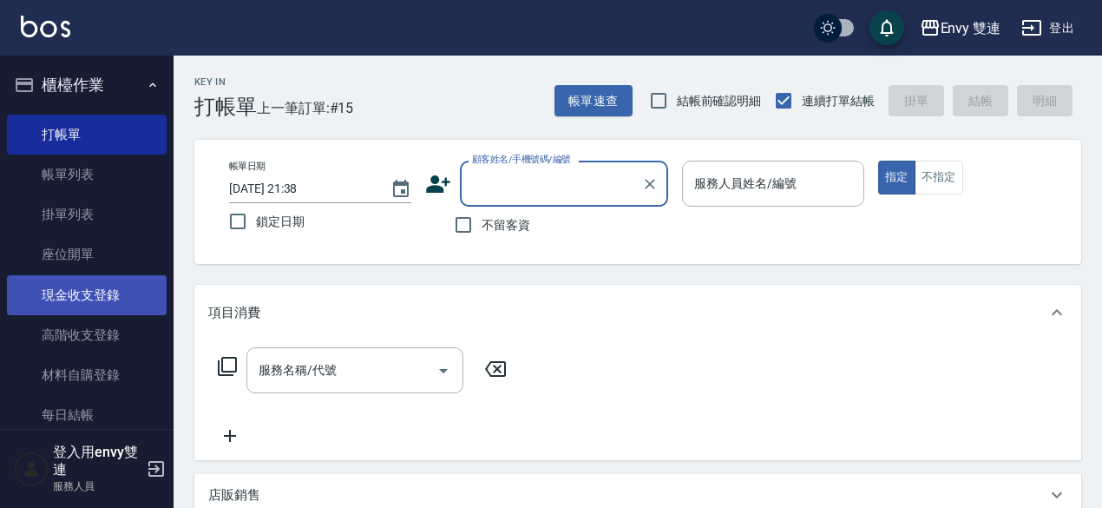
scroll to position [167, 0]
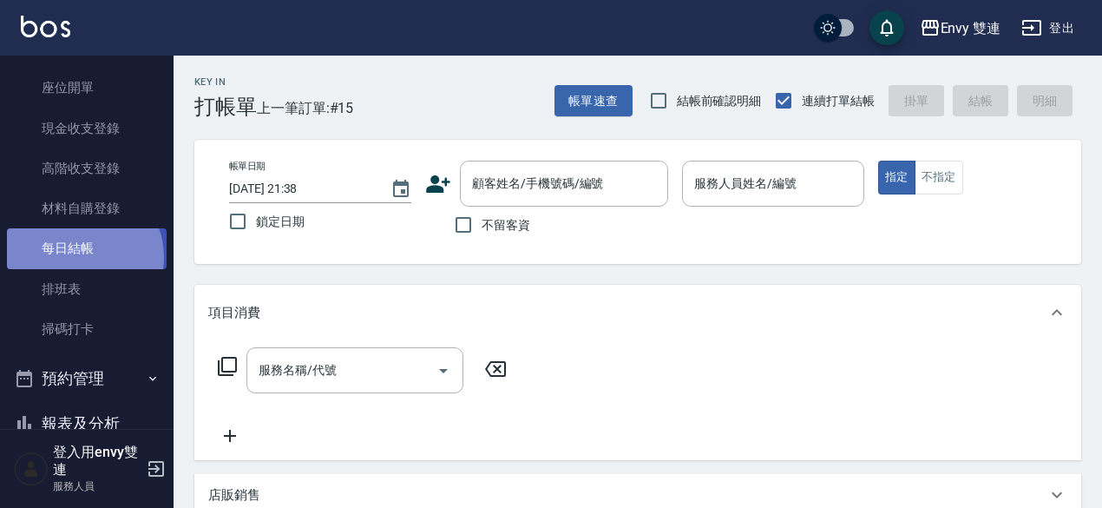
click at [78, 257] on link "每日結帳" at bounding box center [87, 248] width 160 height 40
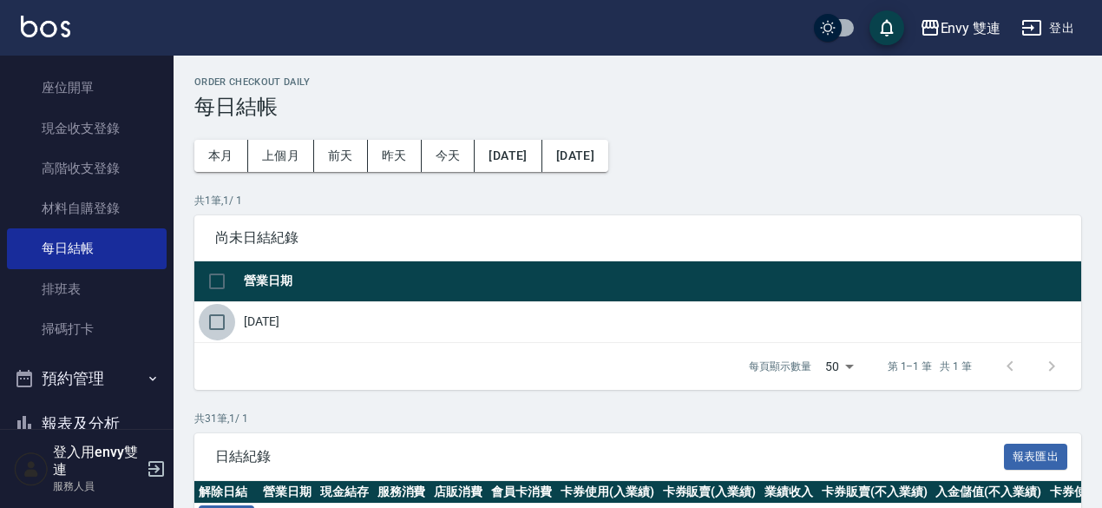
click at [225, 324] on input "checkbox" at bounding box center [217, 322] width 36 height 36
checkbox input "true"
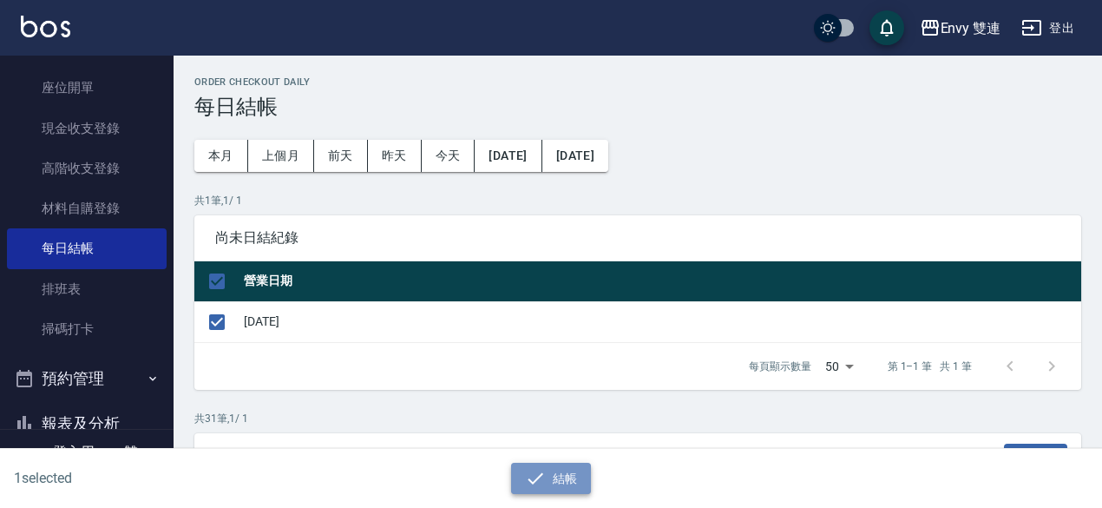
click at [571, 475] on button "結帳" at bounding box center [551, 478] width 81 height 32
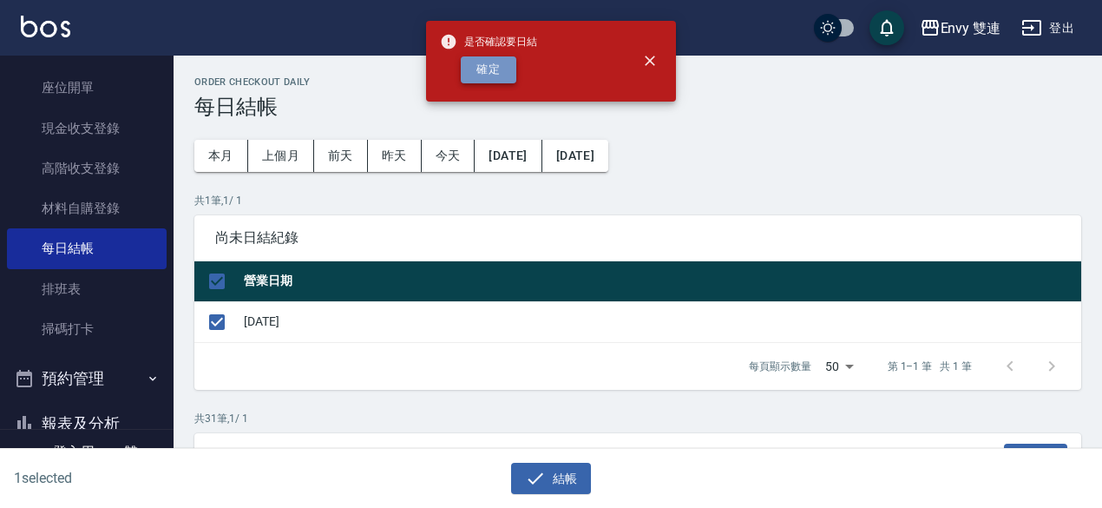
click at [495, 67] on button "確定" at bounding box center [489, 69] width 56 height 27
checkbox input "false"
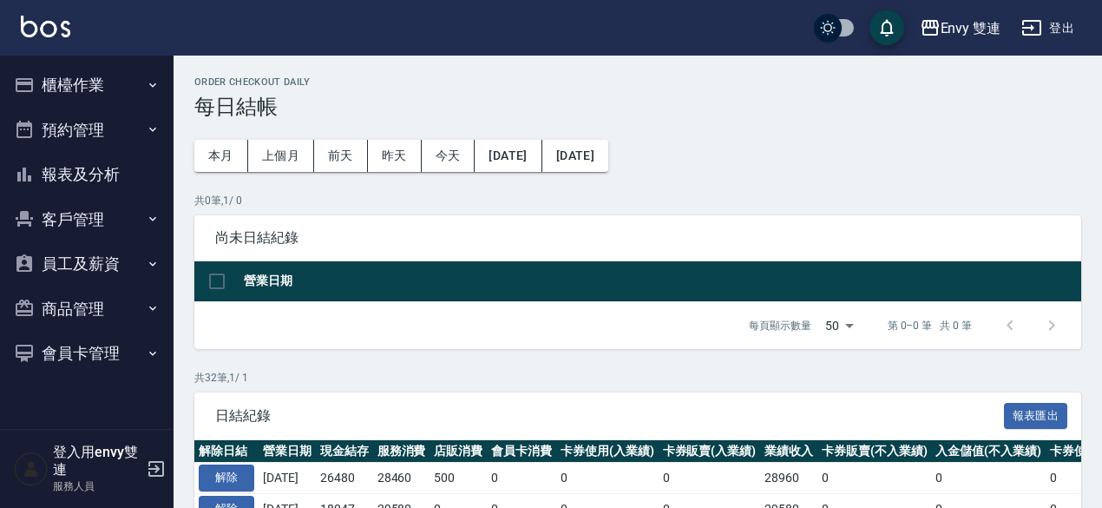
click at [256, 336] on div "每頁顯示數量 50 50 第 0–0 筆 共 0 筆" at bounding box center [637, 325] width 887 height 47
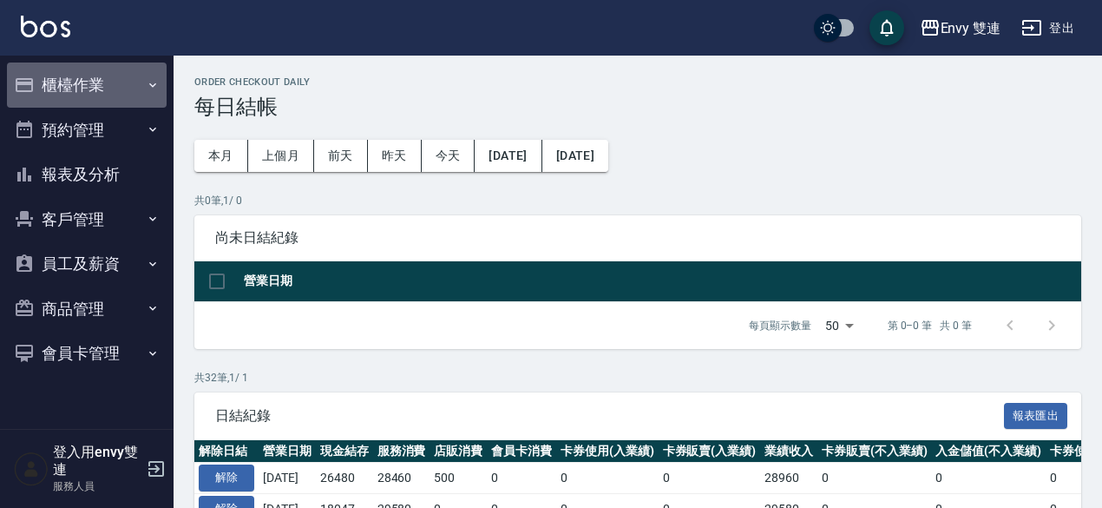
click at [64, 95] on button "櫃檯作業" at bounding box center [87, 84] width 160 height 45
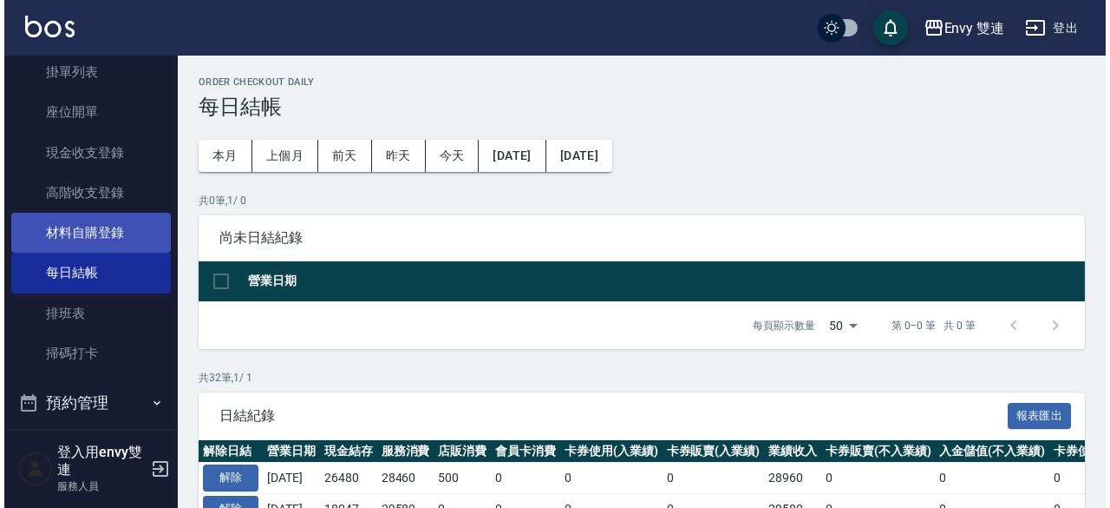
scroll to position [215, 0]
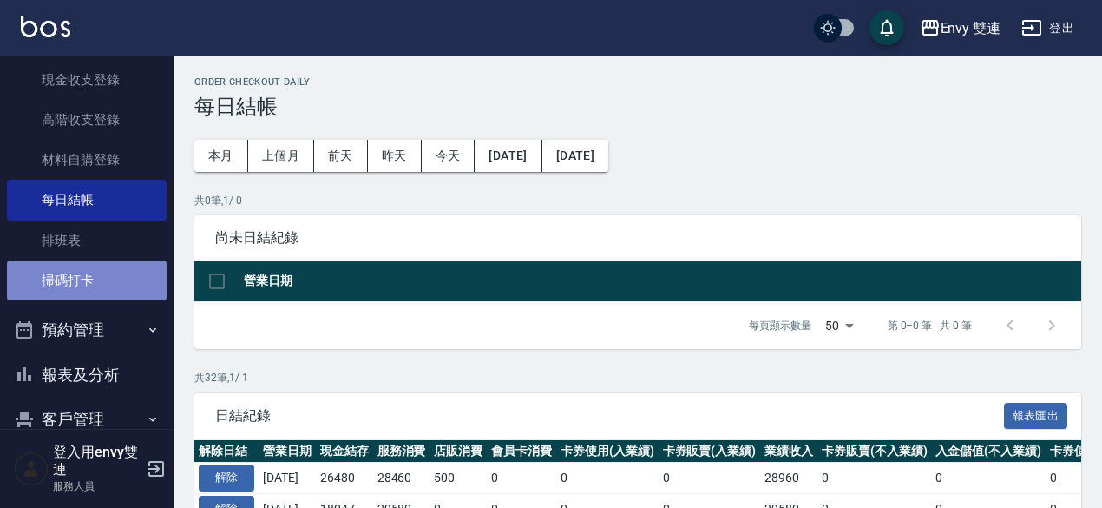
click at [87, 266] on link "掃碼打卡" at bounding box center [87, 280] width 160 height 40
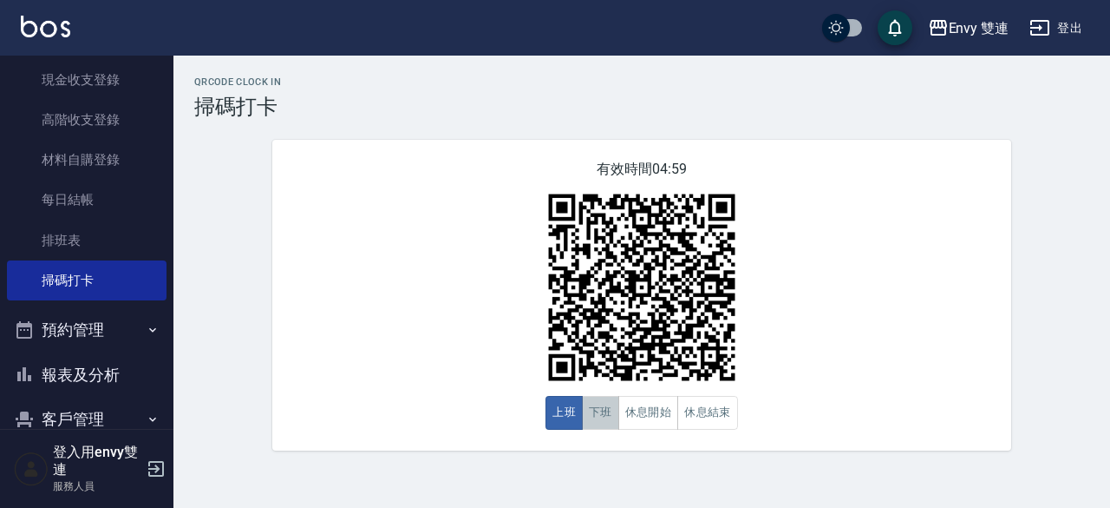
click at [597, 419] on button "下班" at bounding box center [600, 413] width 37 height 34
